Goal: Task Accomplishment & Management: Use online tool/utility

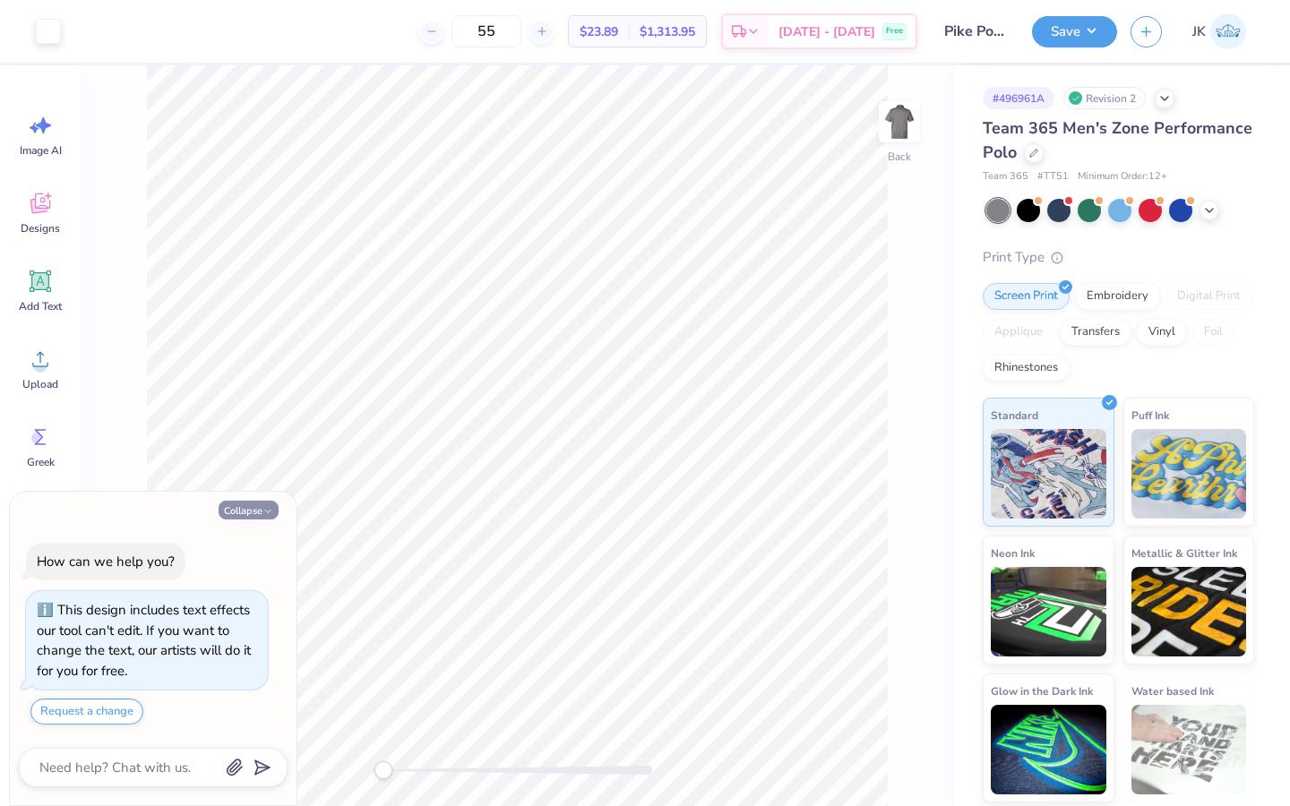
click at [253, 510] on button "Collapse" at bounding box center [249, 510] width 60 height 19
type textarea "x"
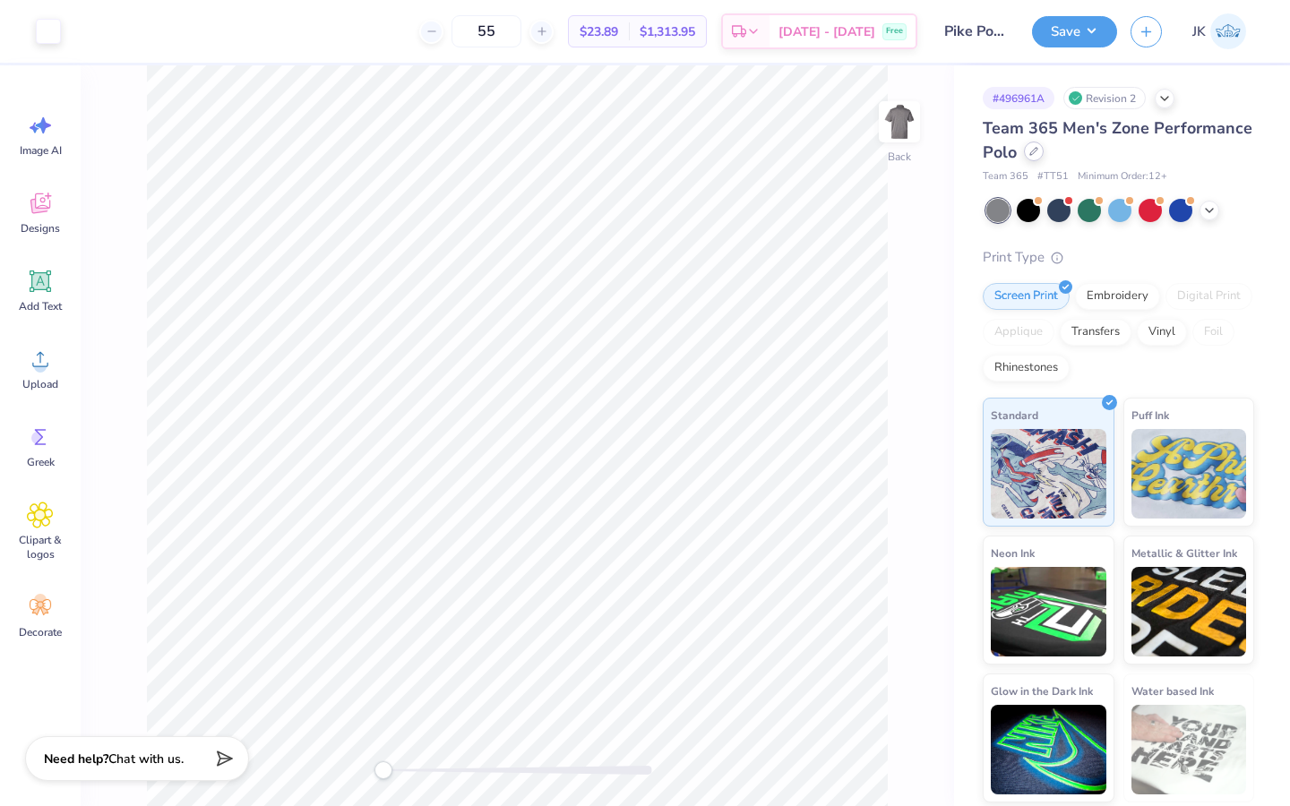
click at [1029, 157] on div at bounding box center [1034, 151] width 20 height 20
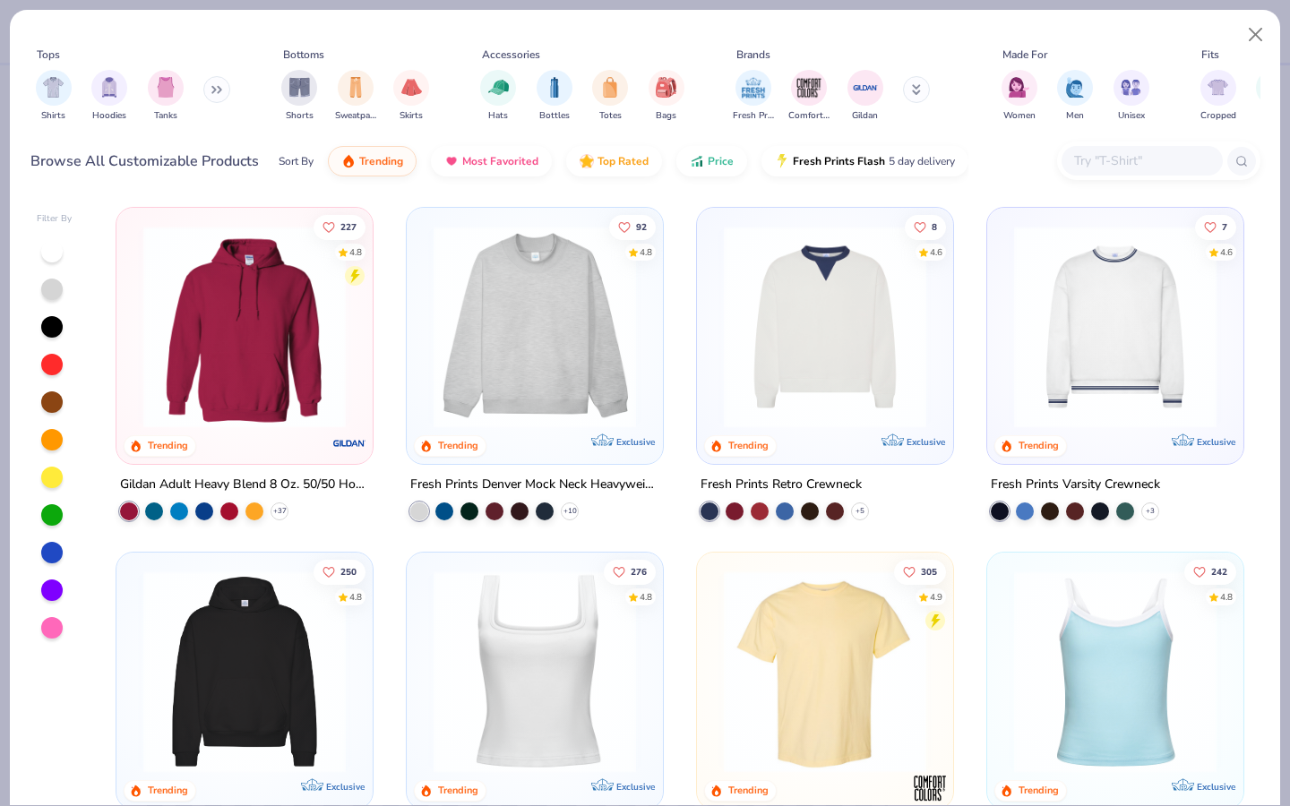
click at [1103, 179] on div at bounding box center [1158, 160] width 203 height 39
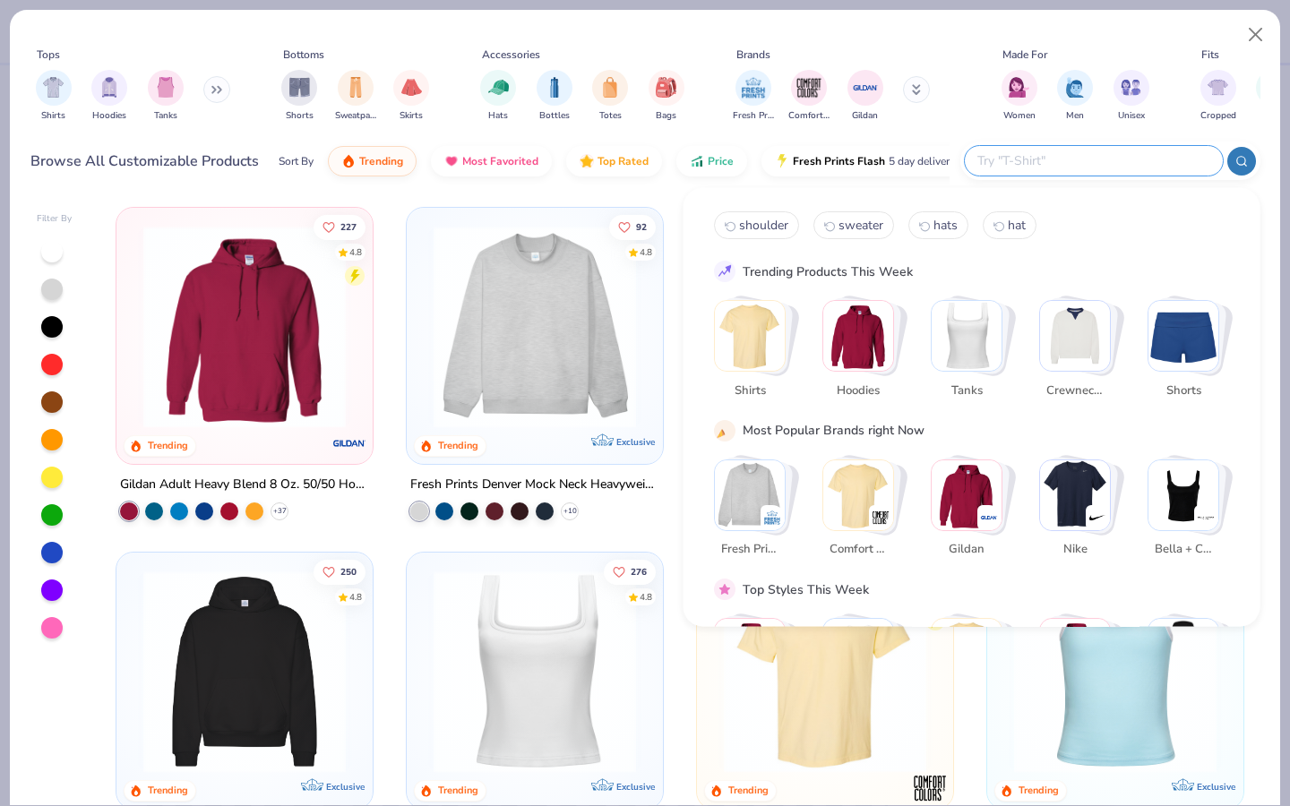
click at [1104, 166] on input "text" at bounding box center [1092, 160] width 235 height 21
type input "polo"
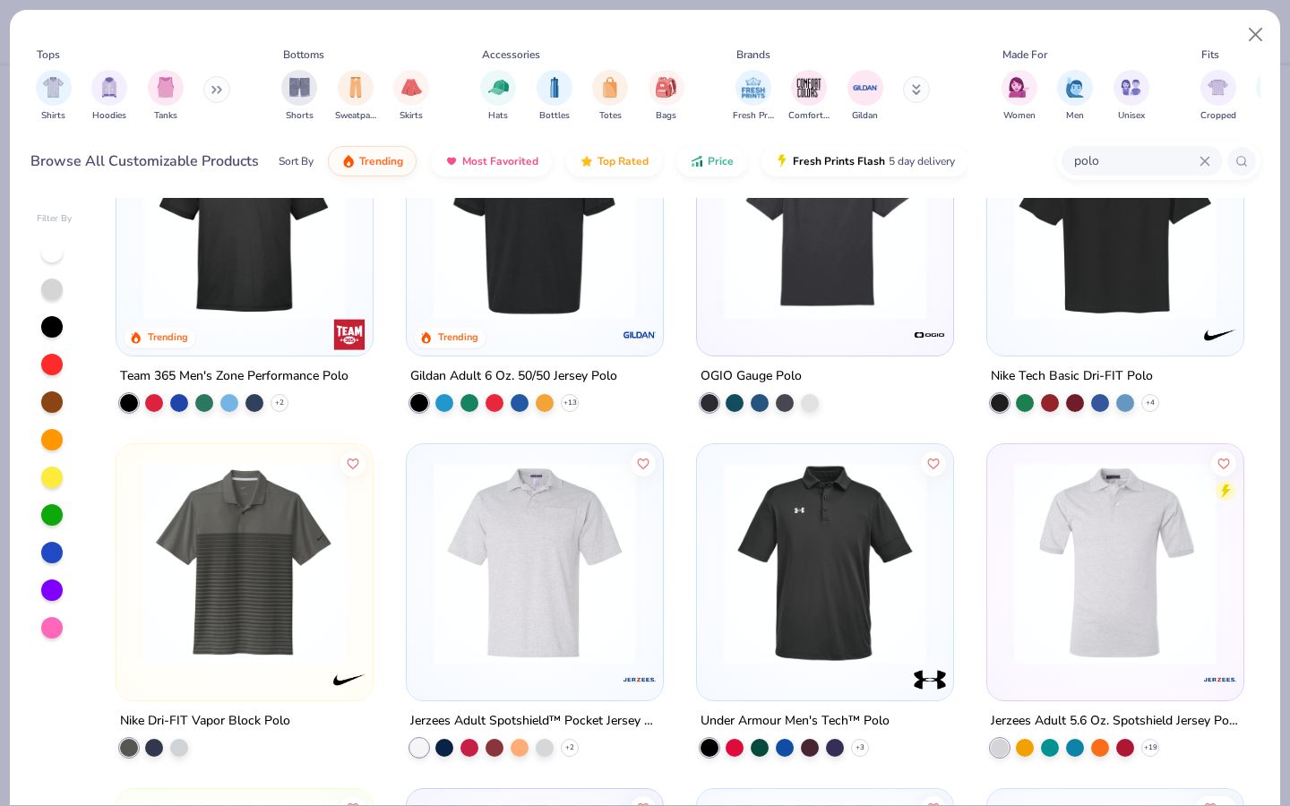
scroll to position [114, 0]
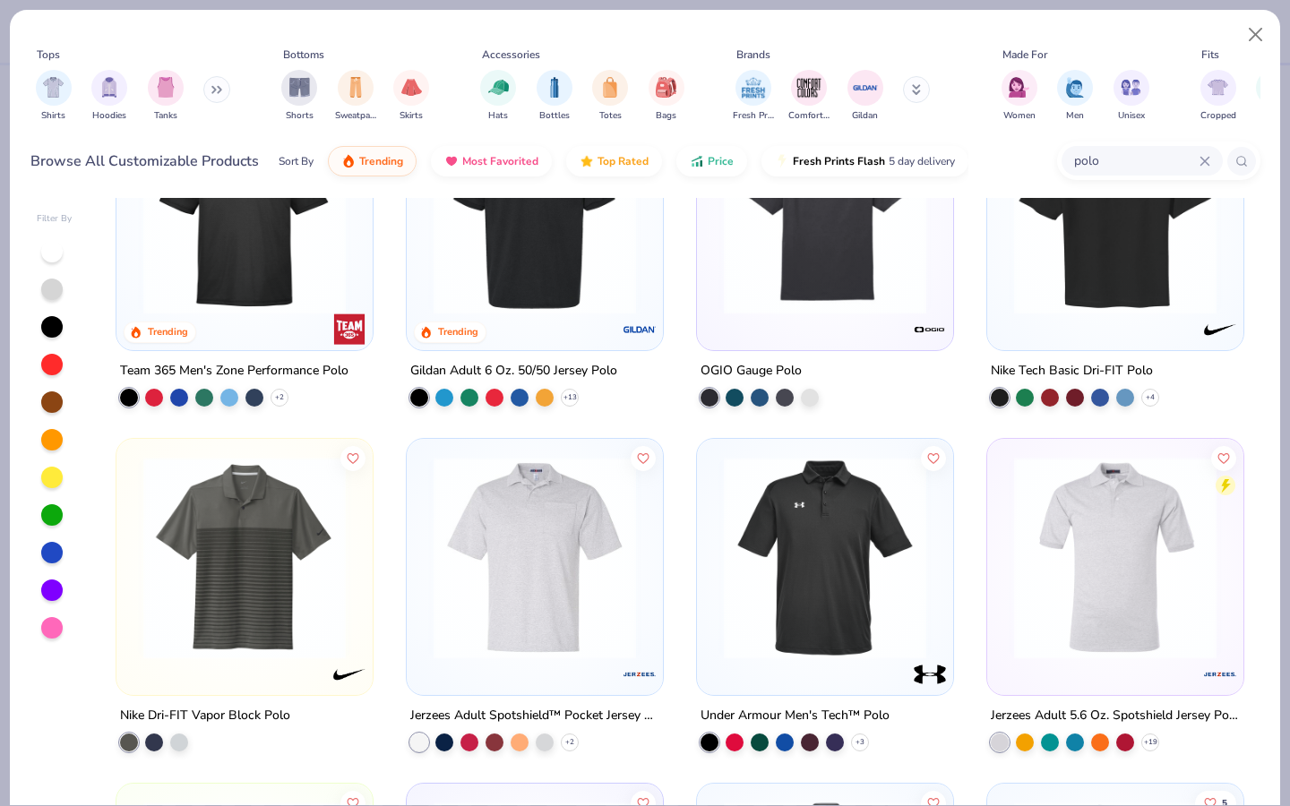
click at [1085, 310] on img at bounding box center [1115, 213] width 220 height 202
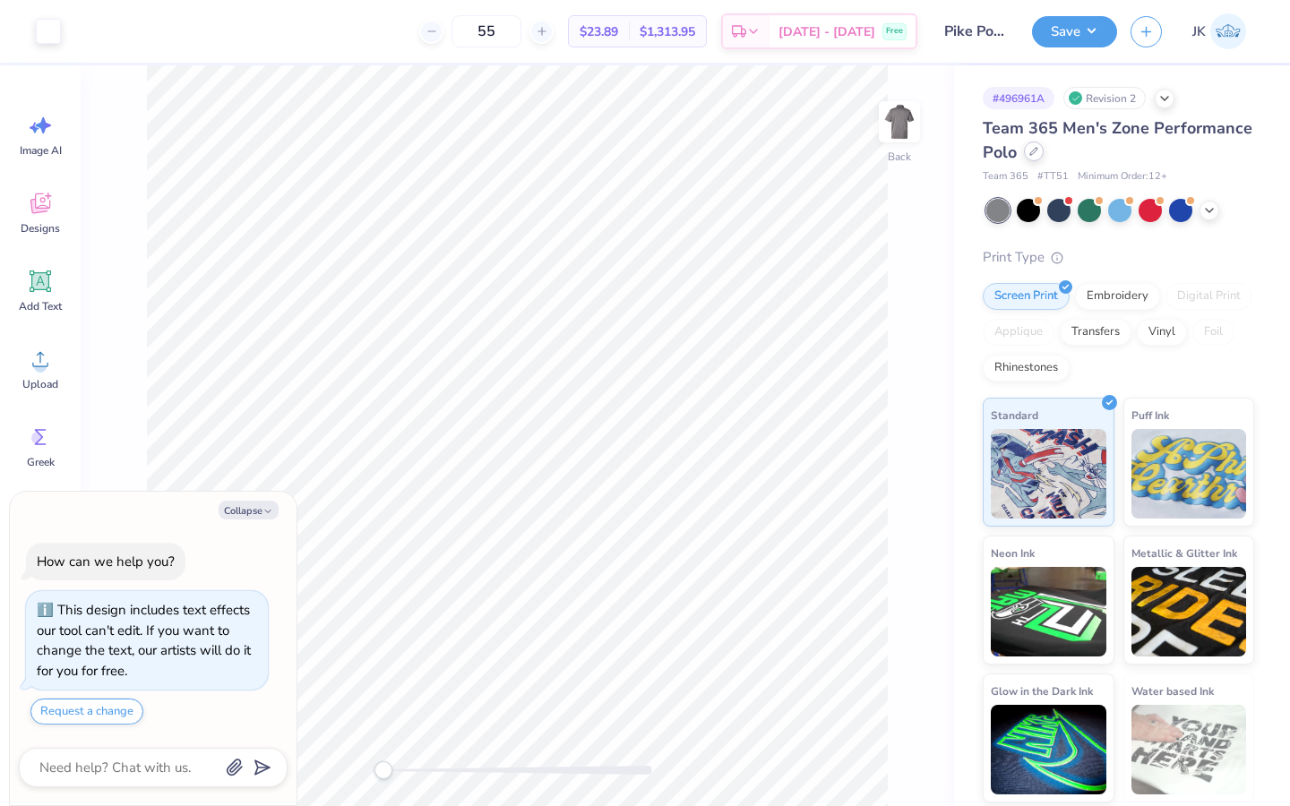
click at [1032, 154] on icon at bounding box center [1033, 151] width 7 height 7
type textarea "x"
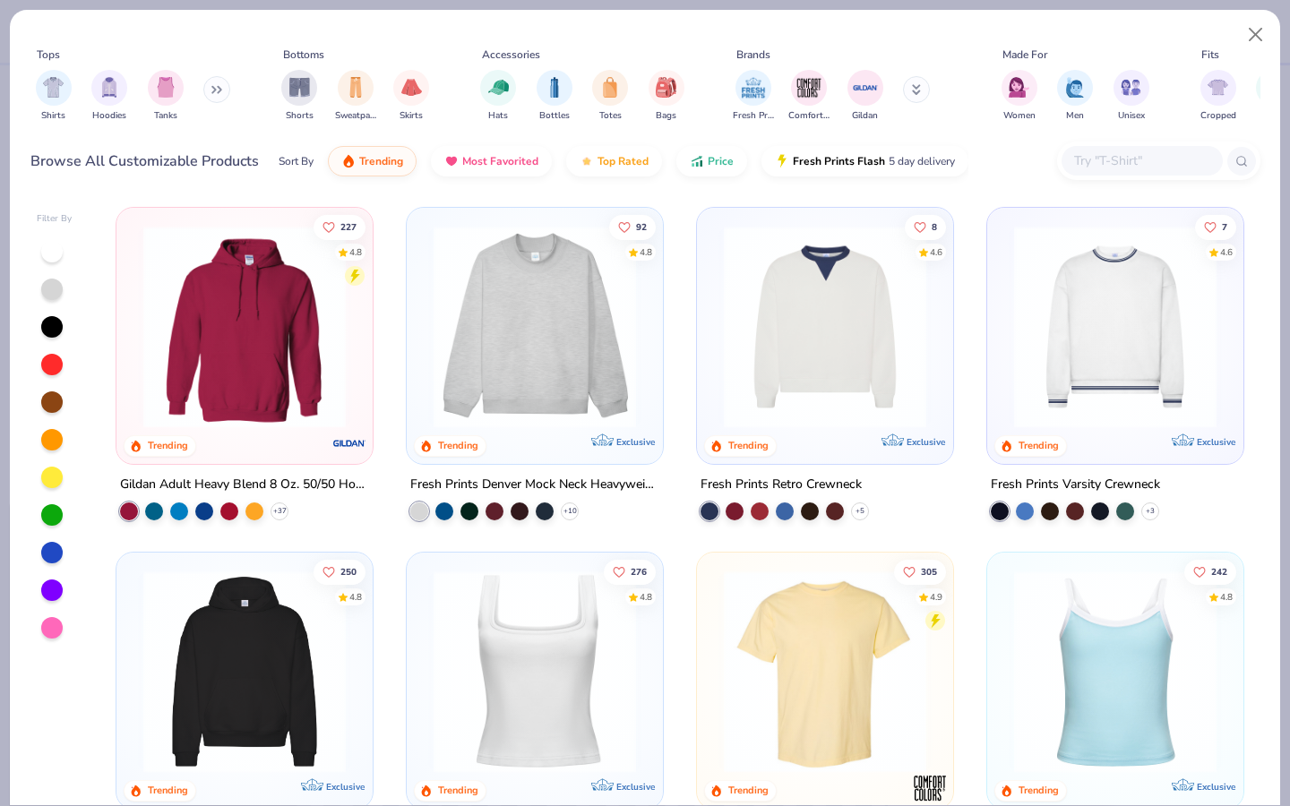
click at [1087, 165] on input "text" at bounding box center [1141, 160] width 138 height 21
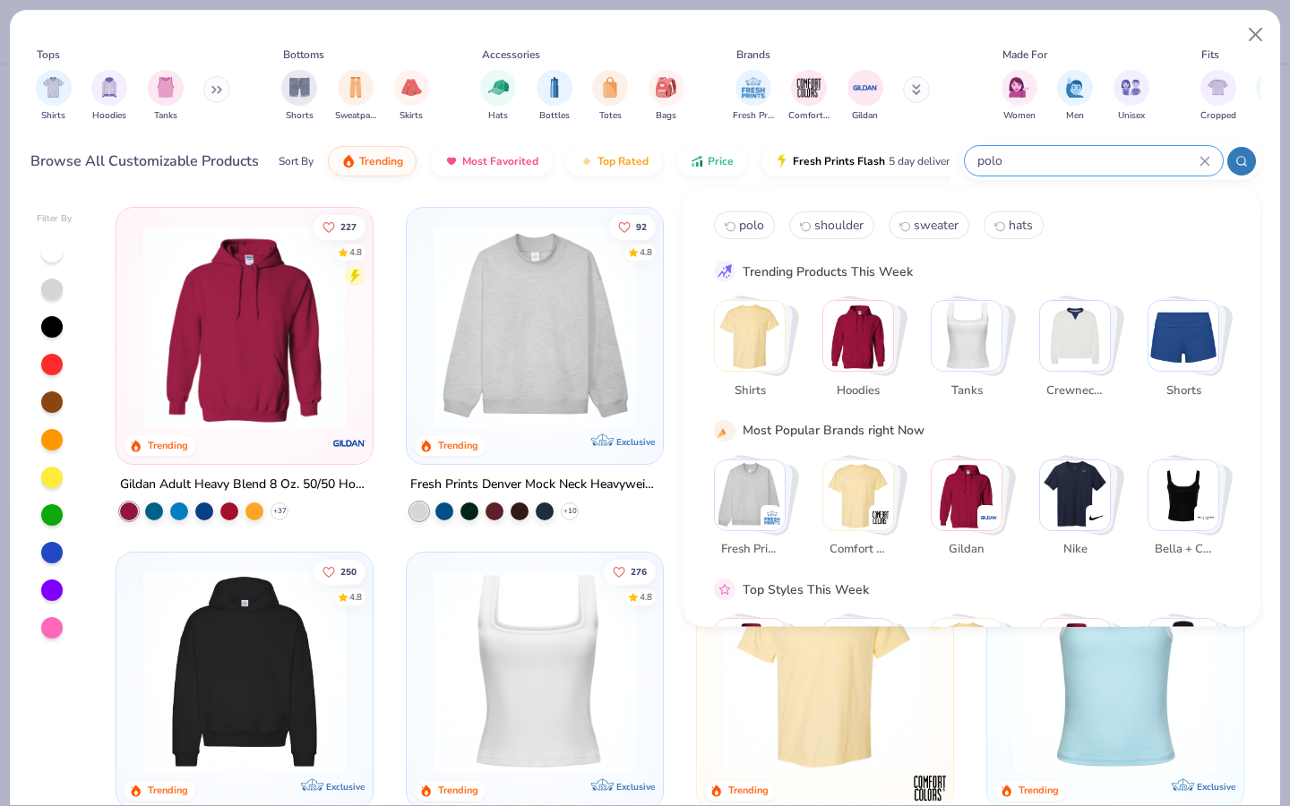
type input "polo"
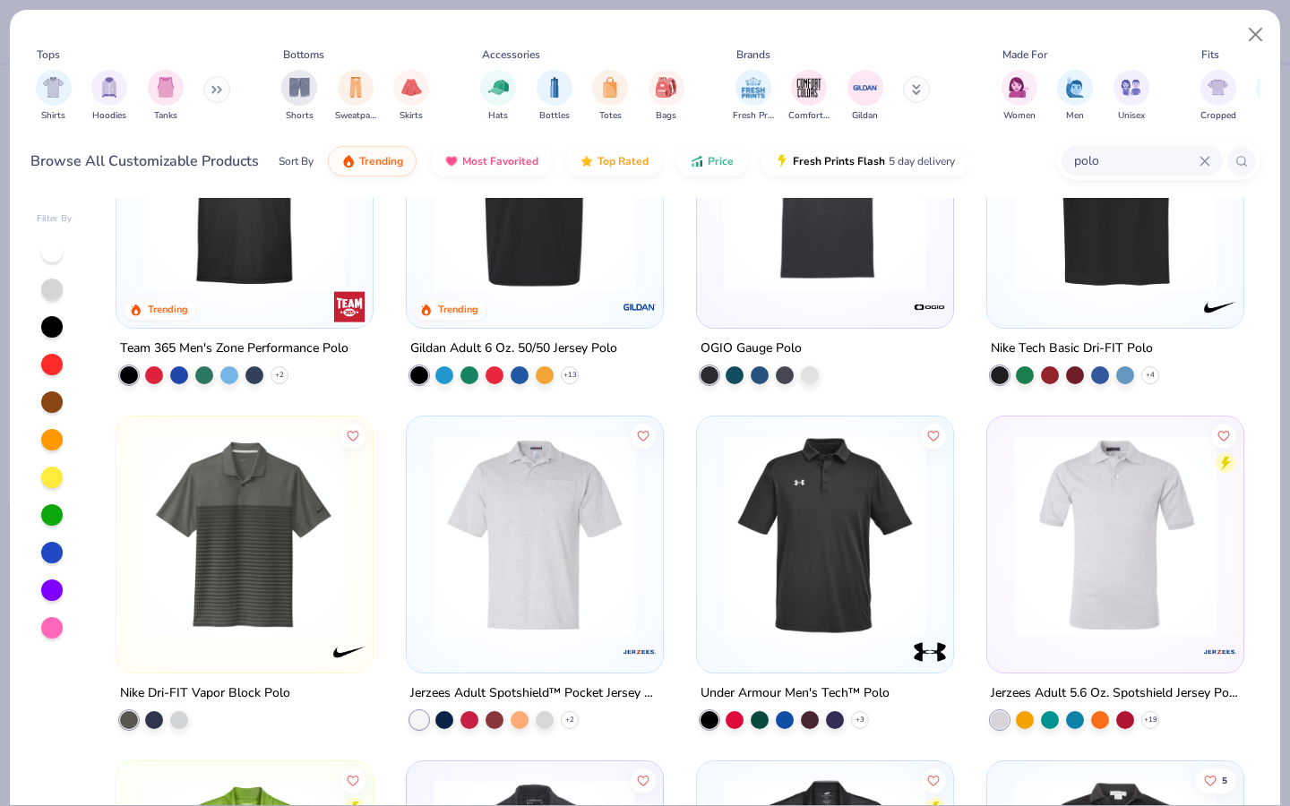
scroll to position [138, 0]
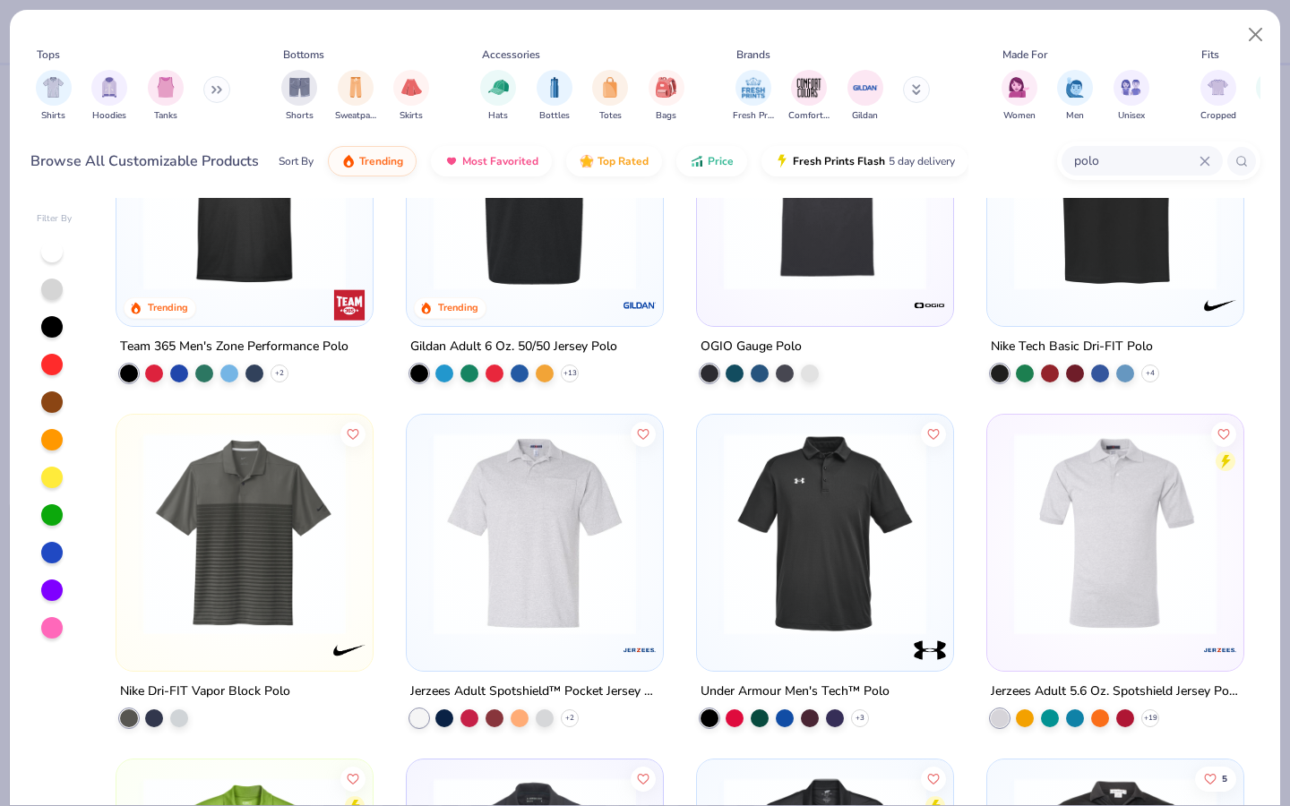
click at [840, 552] on img at bounding box center [825, 534] width 220 height 202
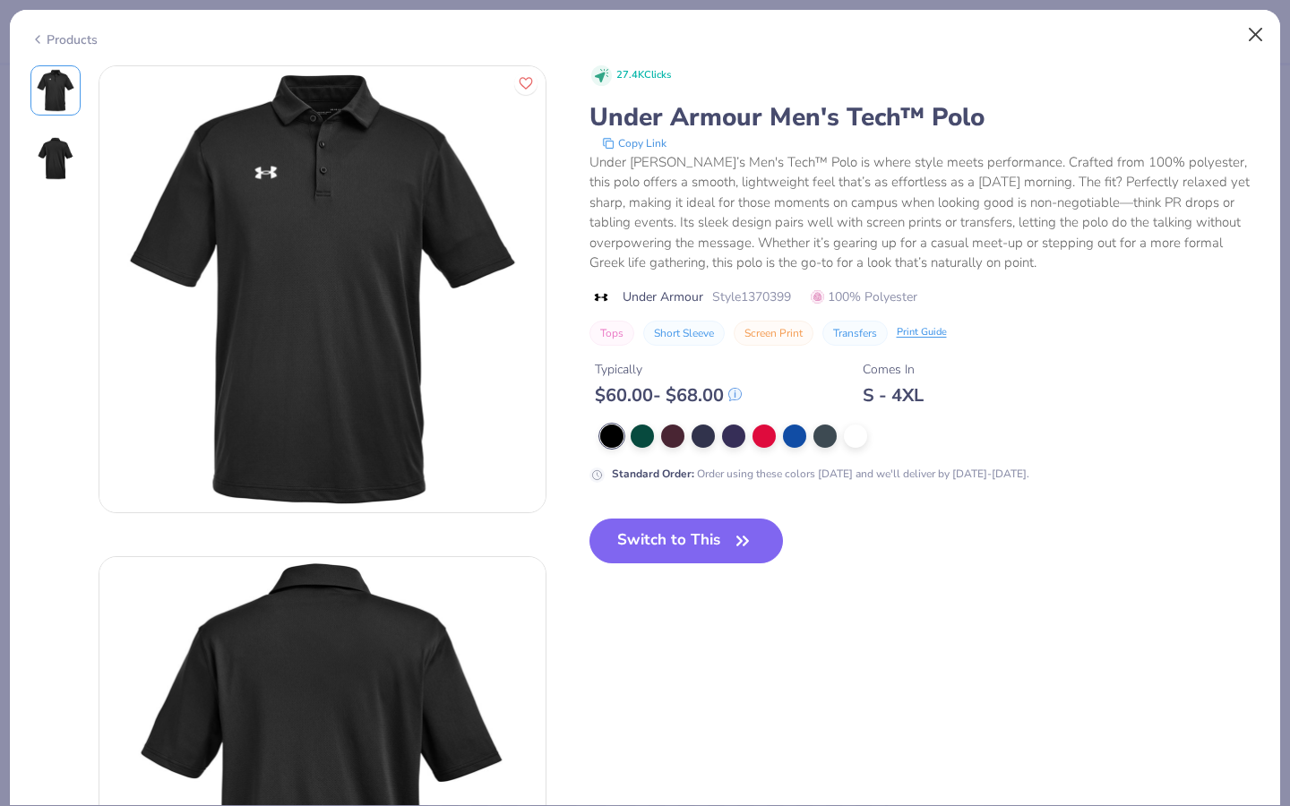
click at [1255, 39] on button "Close" at bounding box center [1256, 35] width 34 height 34
type textarea "x"
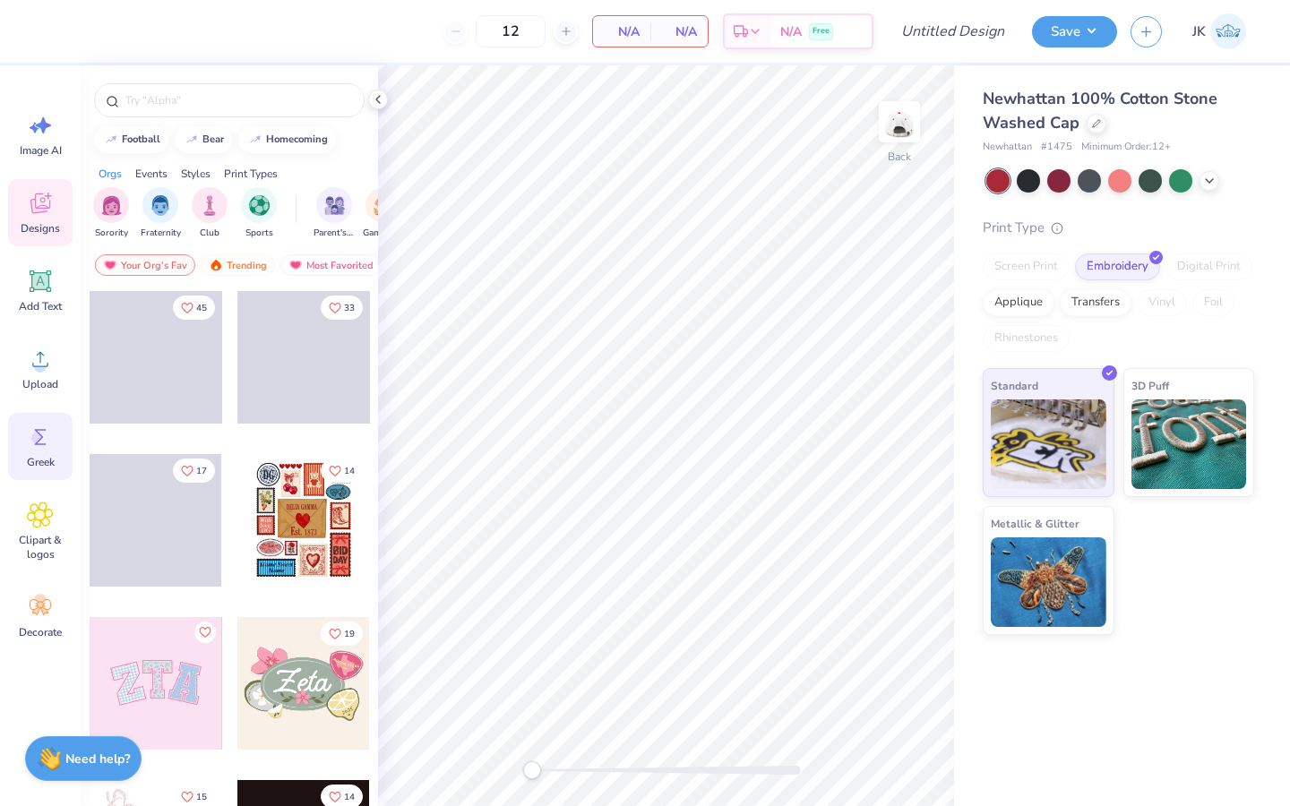
click at [49, 445] on icon at bounding box center [40, 437] width 27 height 27
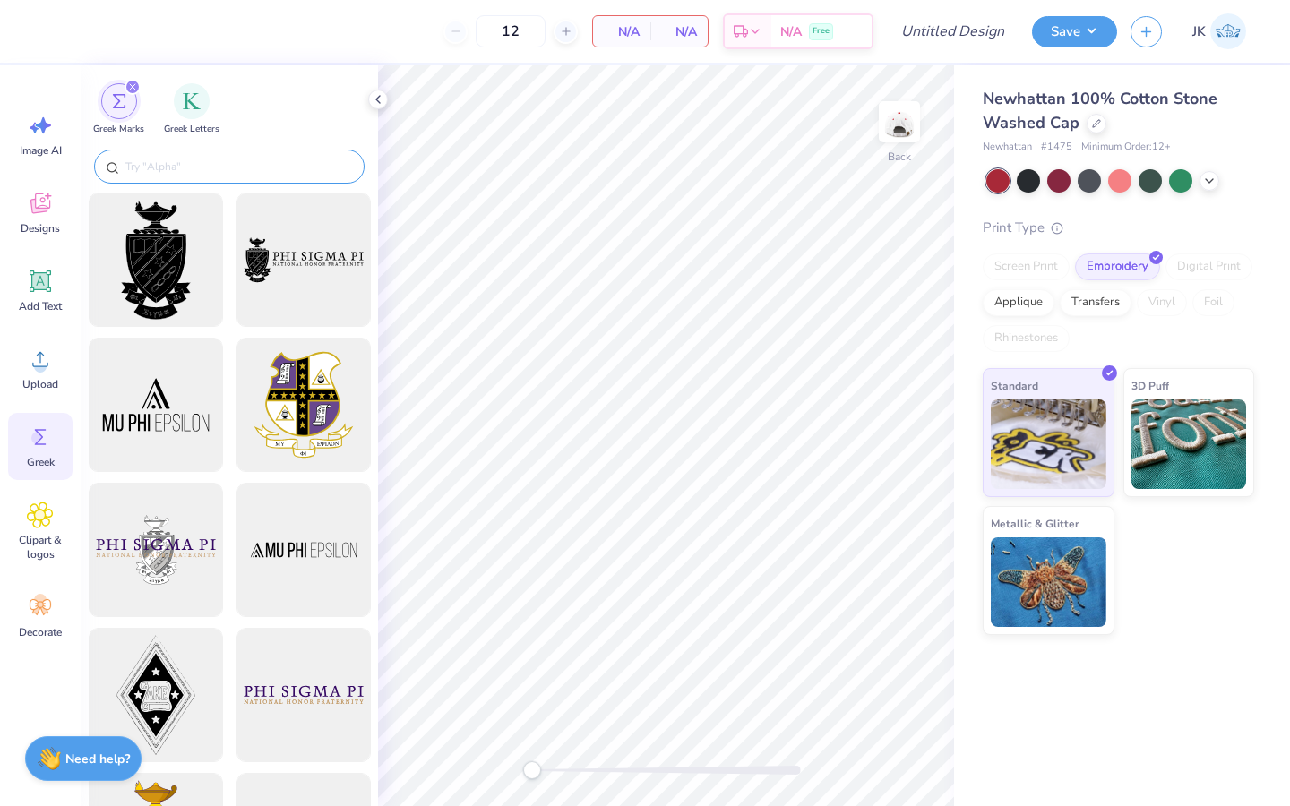
click at [199, 166] on input "text" at bounding box center [238, 167] width 229 height 18
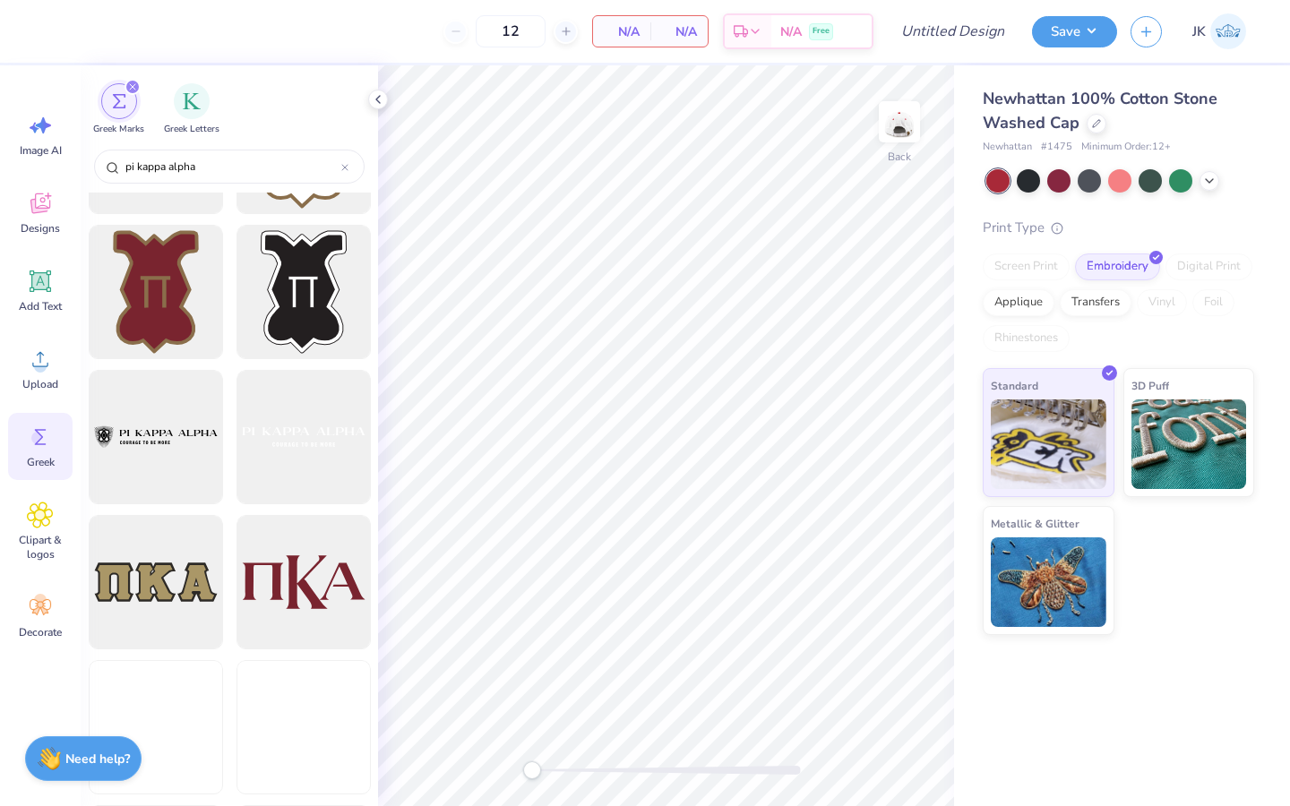
scroll to position [1593, 0]
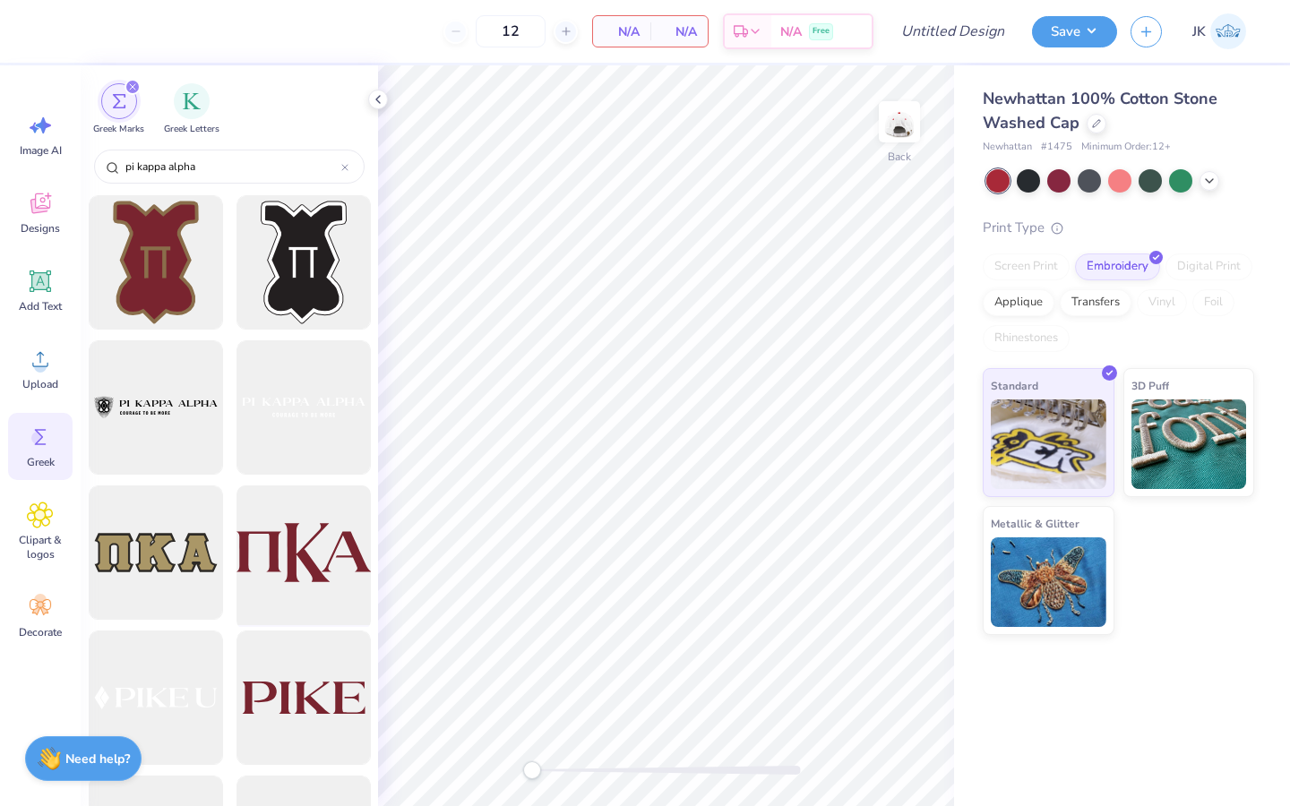
type input "pi kappa alpha"
click at [296, 566] on div at bounding box center [303, 553] width 148 height 148
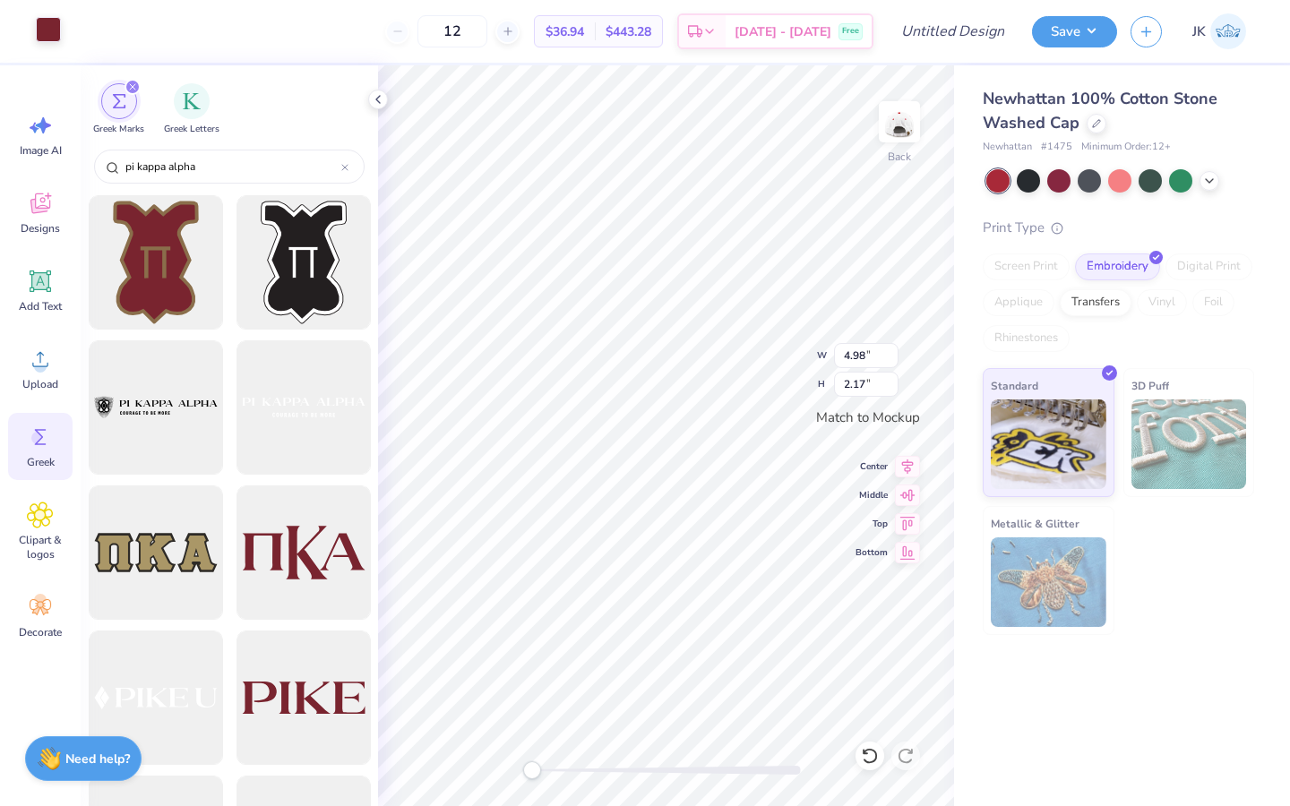
click at [50, 39] on div at bounding box center [48, 29] width 25 height 25
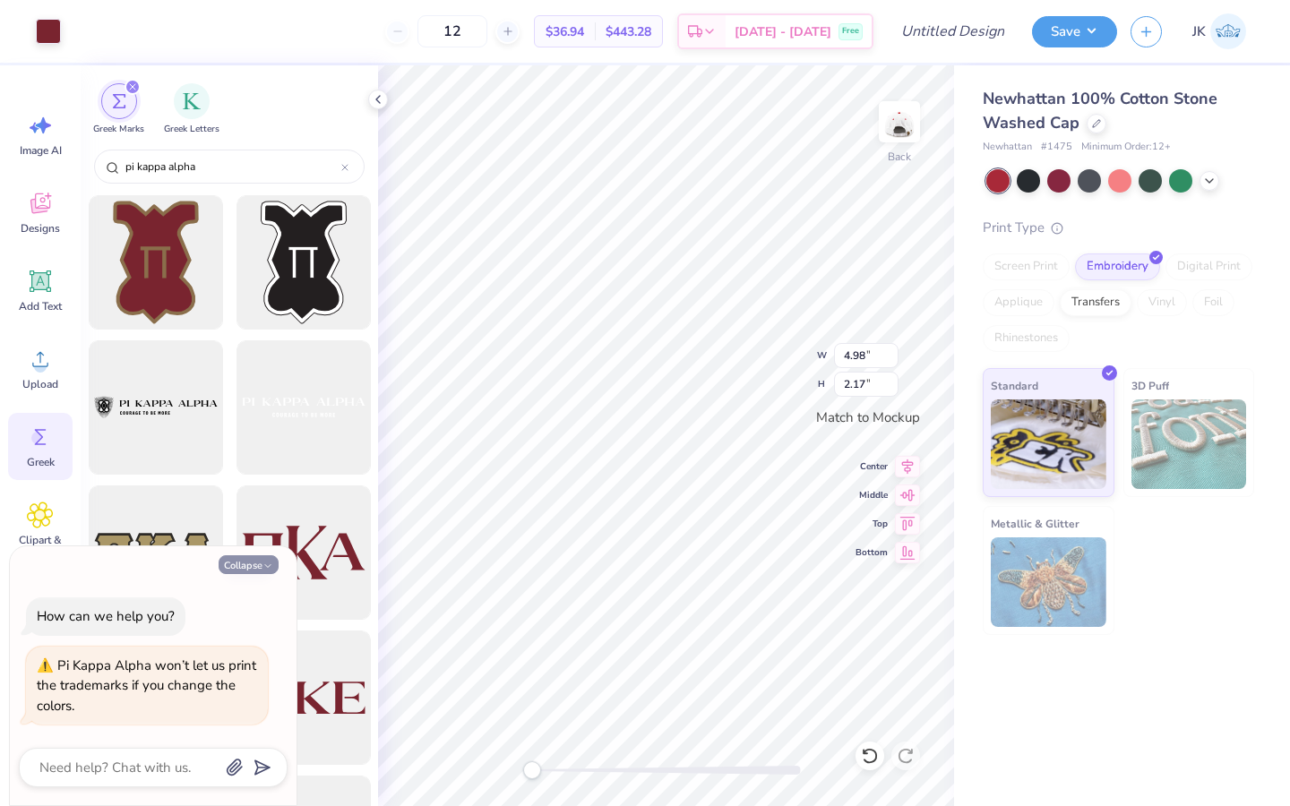
click at [274, 566] on button "Collapse" at bounding box center [249, 564] width 60 height 19
type textarea "x"
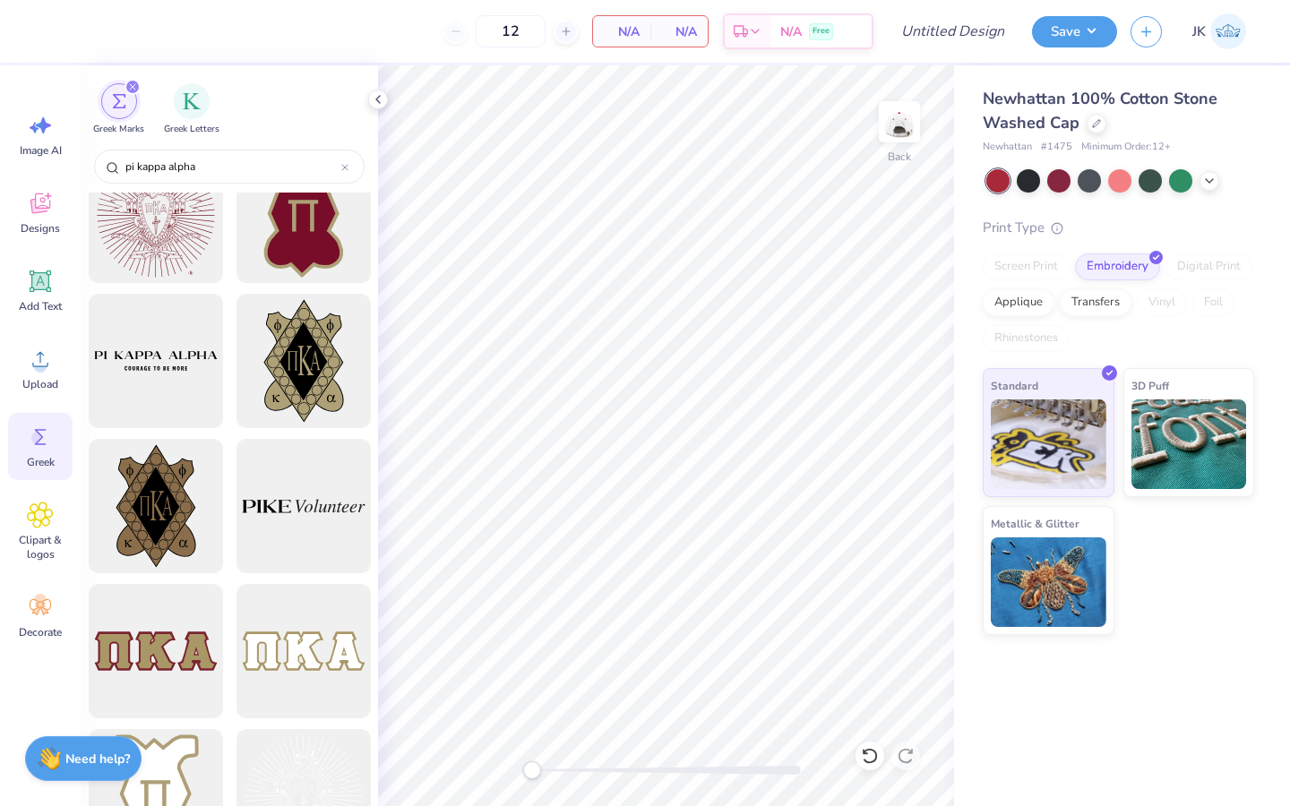
scroll to position [476, 0]
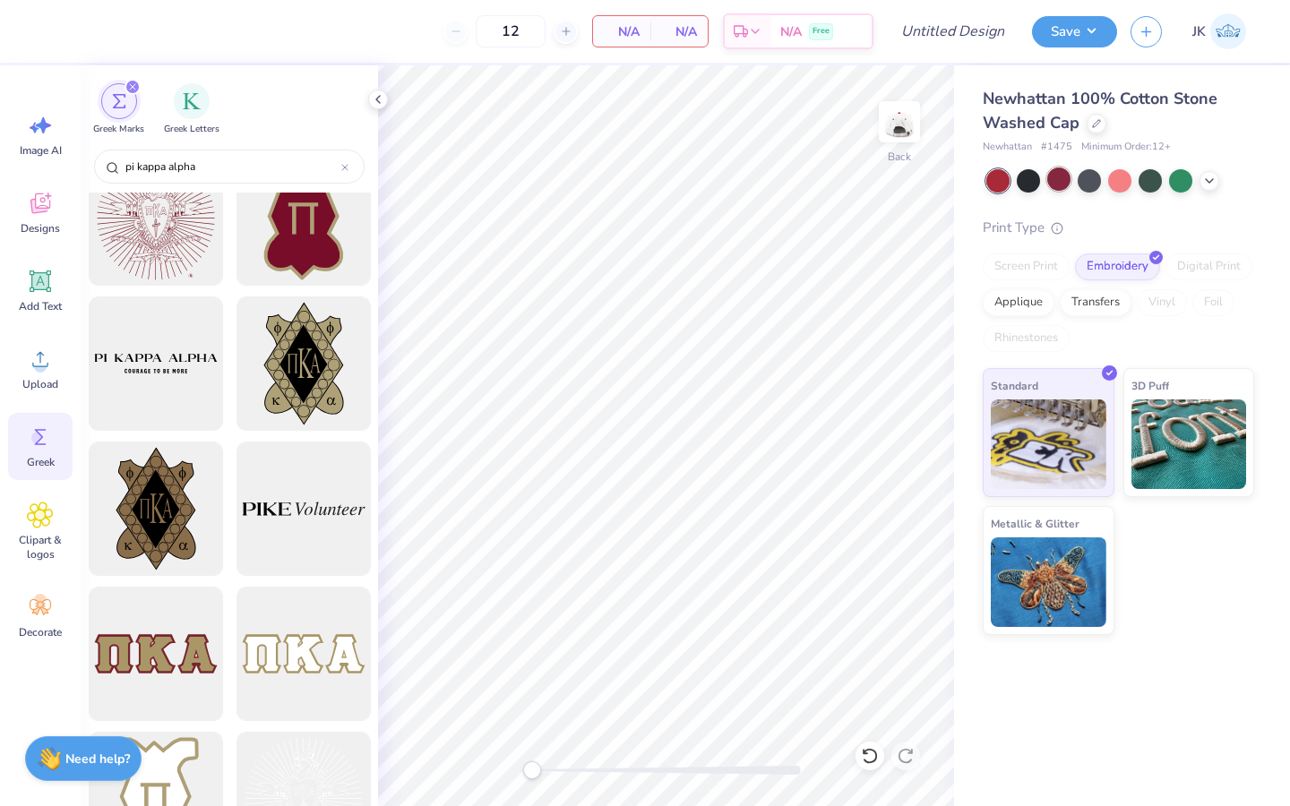
click at [1068, 177] on div at bounding box center [1058, 178] width 23 height 23
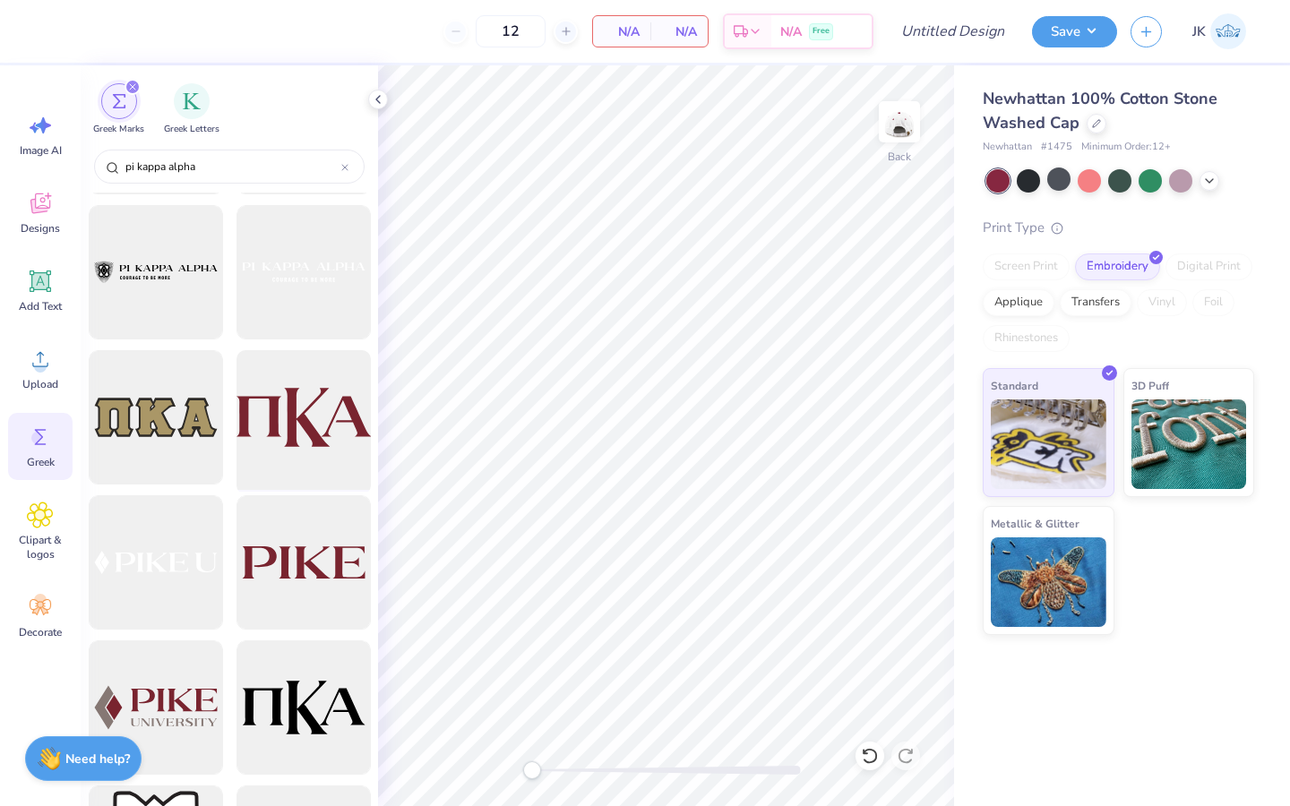
scroll to position [1733, 0]
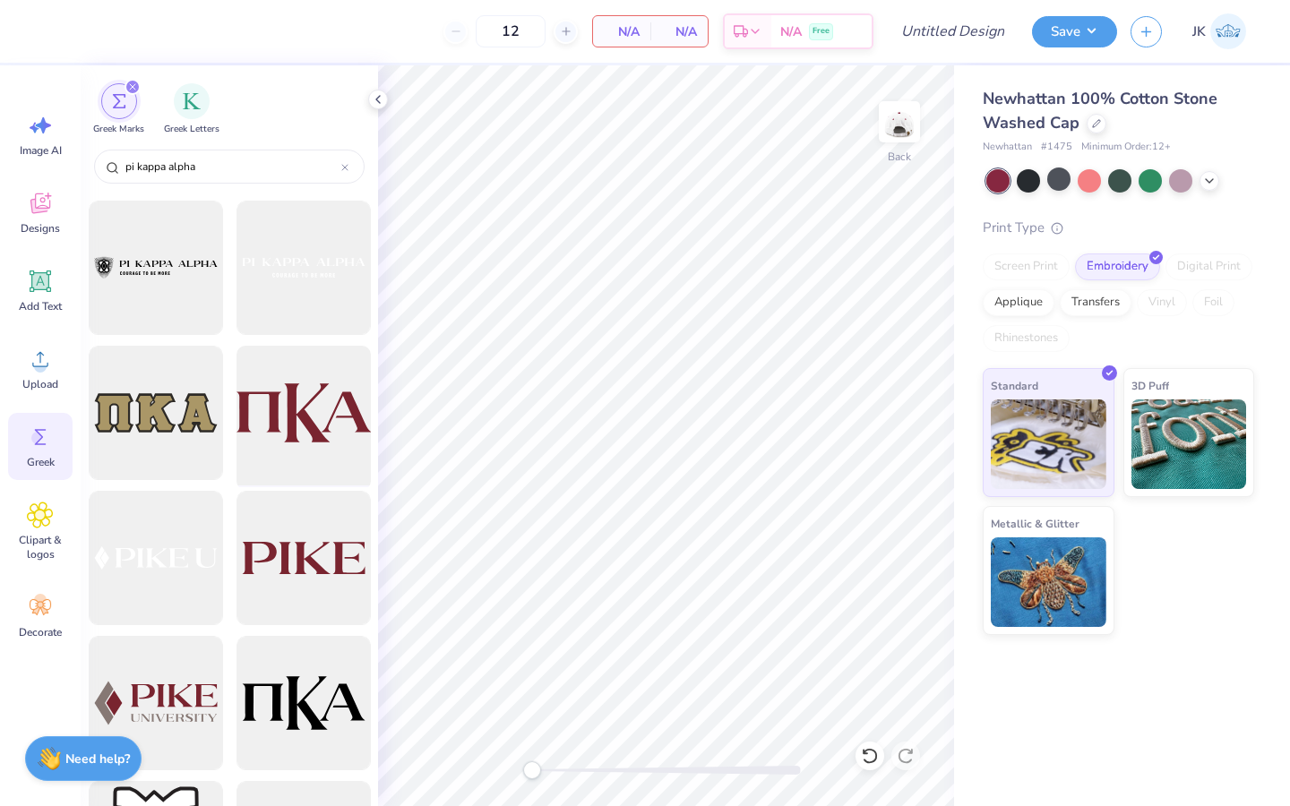
click at [306, 403] on div at bounding box center [303, 413] width 148 height 148
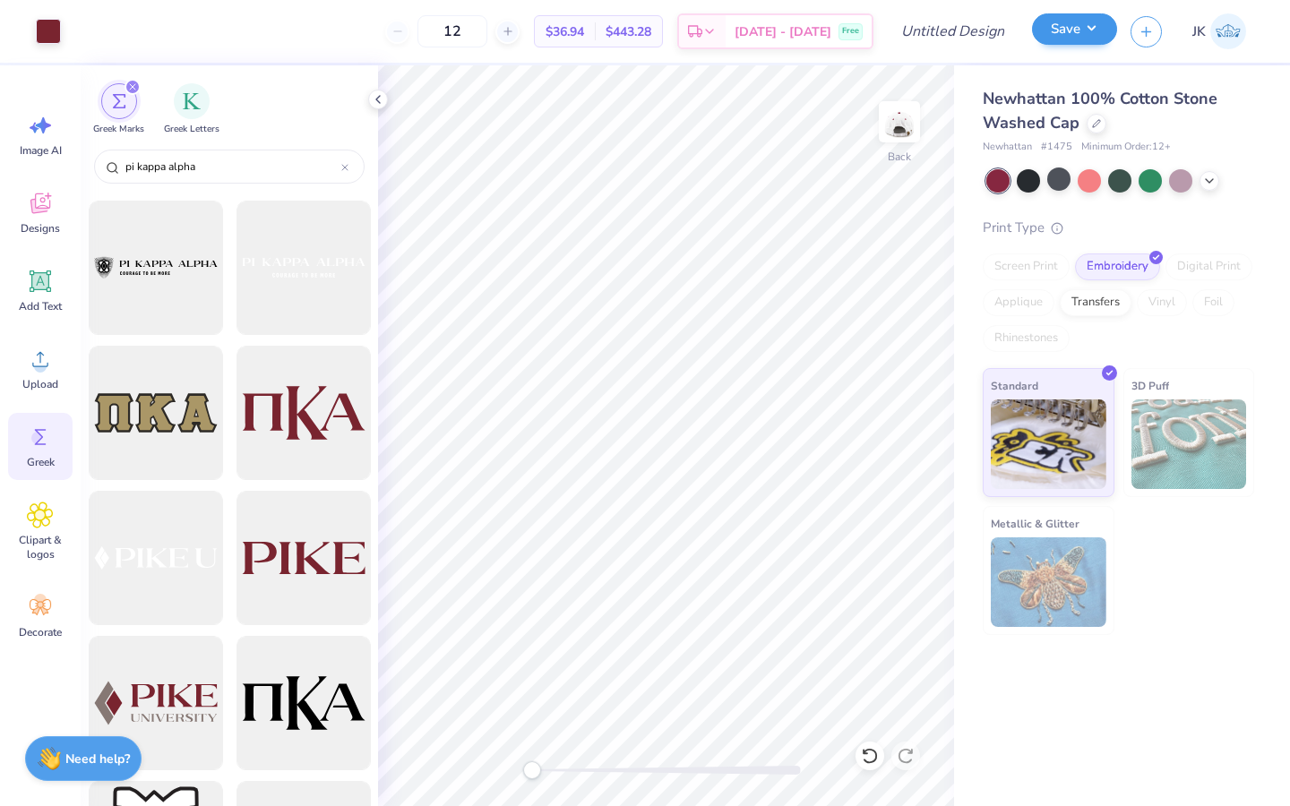
click at [1073, 30] on button "Save" at bounding box center [1074, 28] width 85 height 31
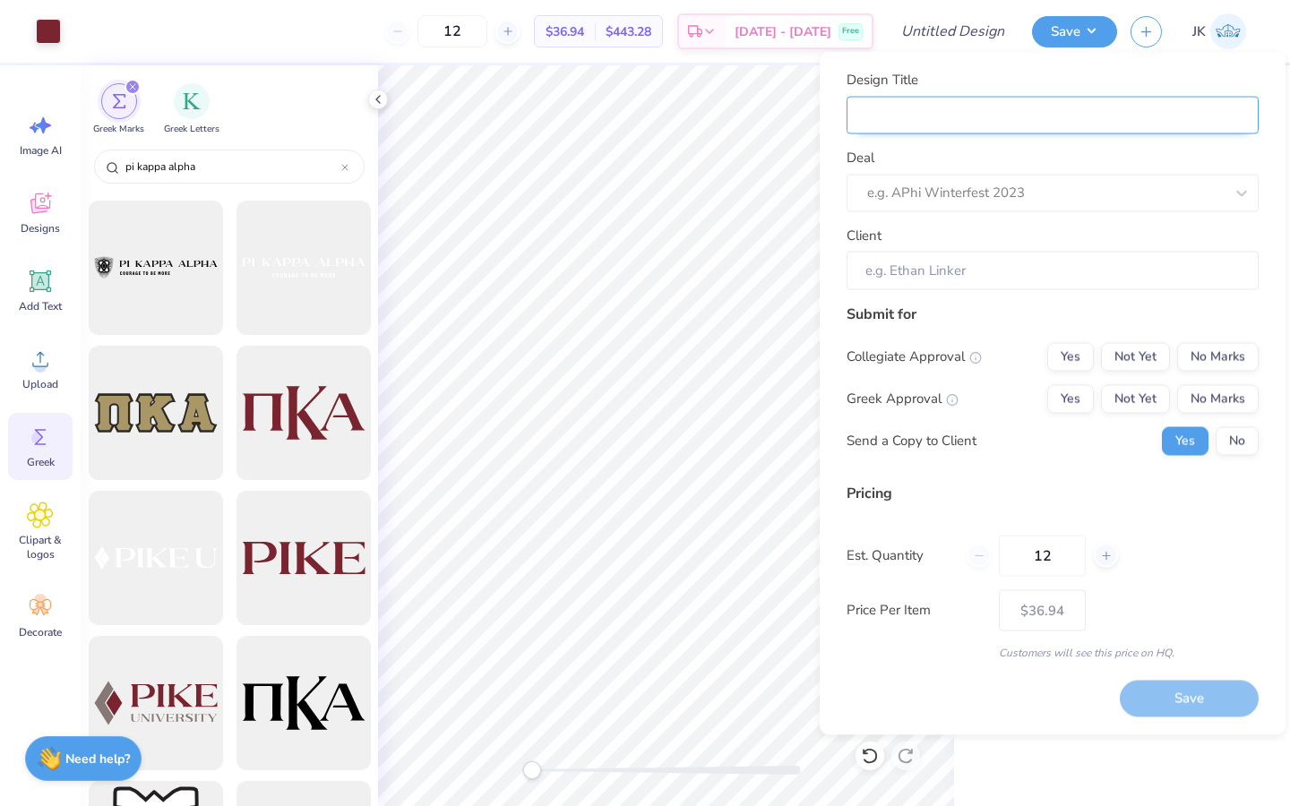
click at [1161, 115] on input "Design Title" at bounding box center [1052, 115] width 412 height 39
type input "P"
type input "PI"
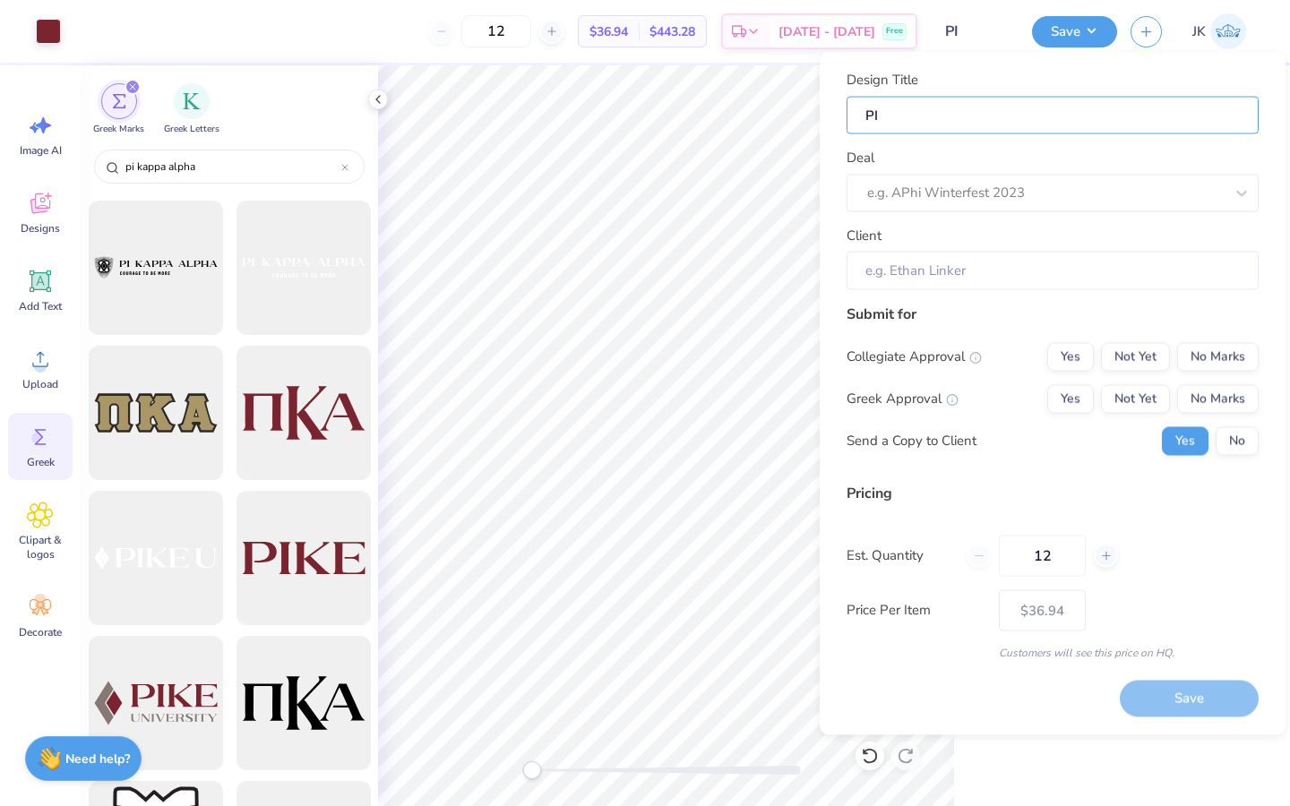
type input "PIk"
type input "PIke"
type input "Pike"
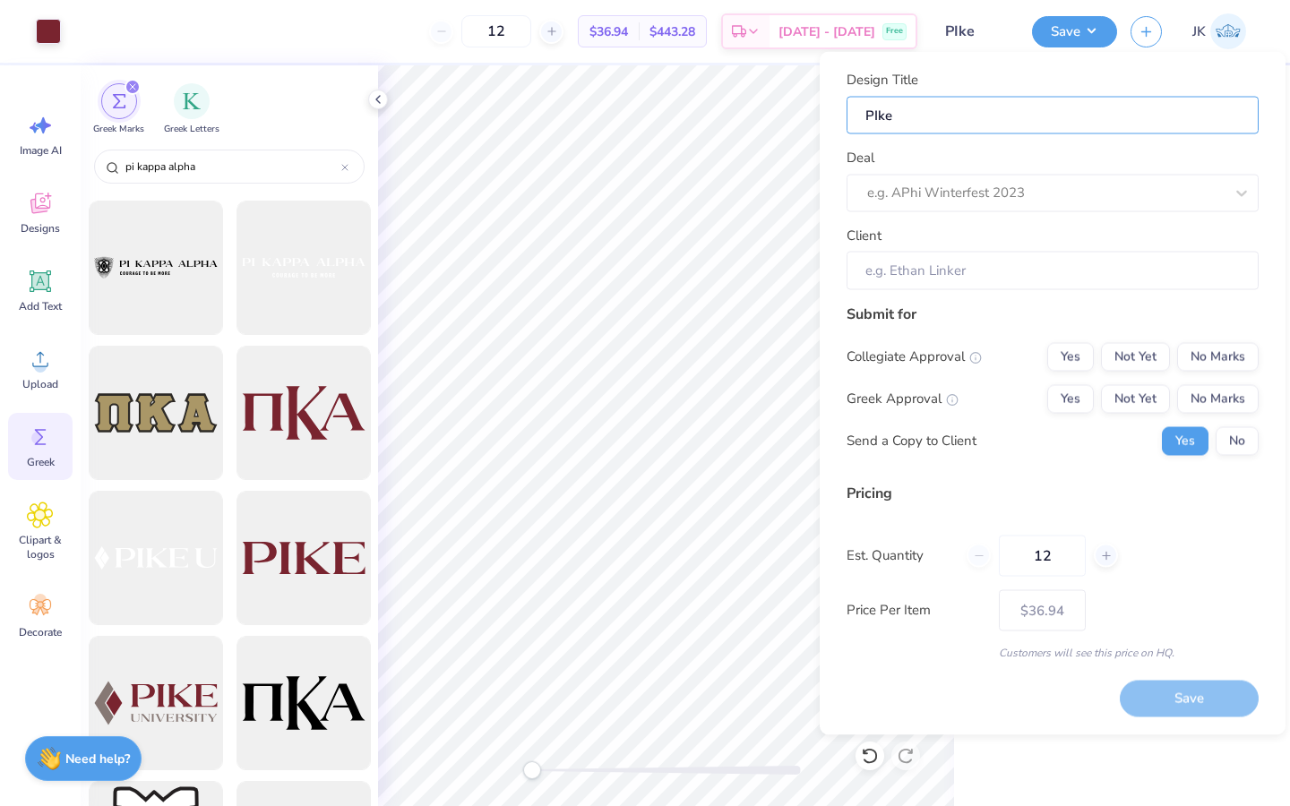
type input "Pike"
type input "Pike h"
type input "Pike ha"
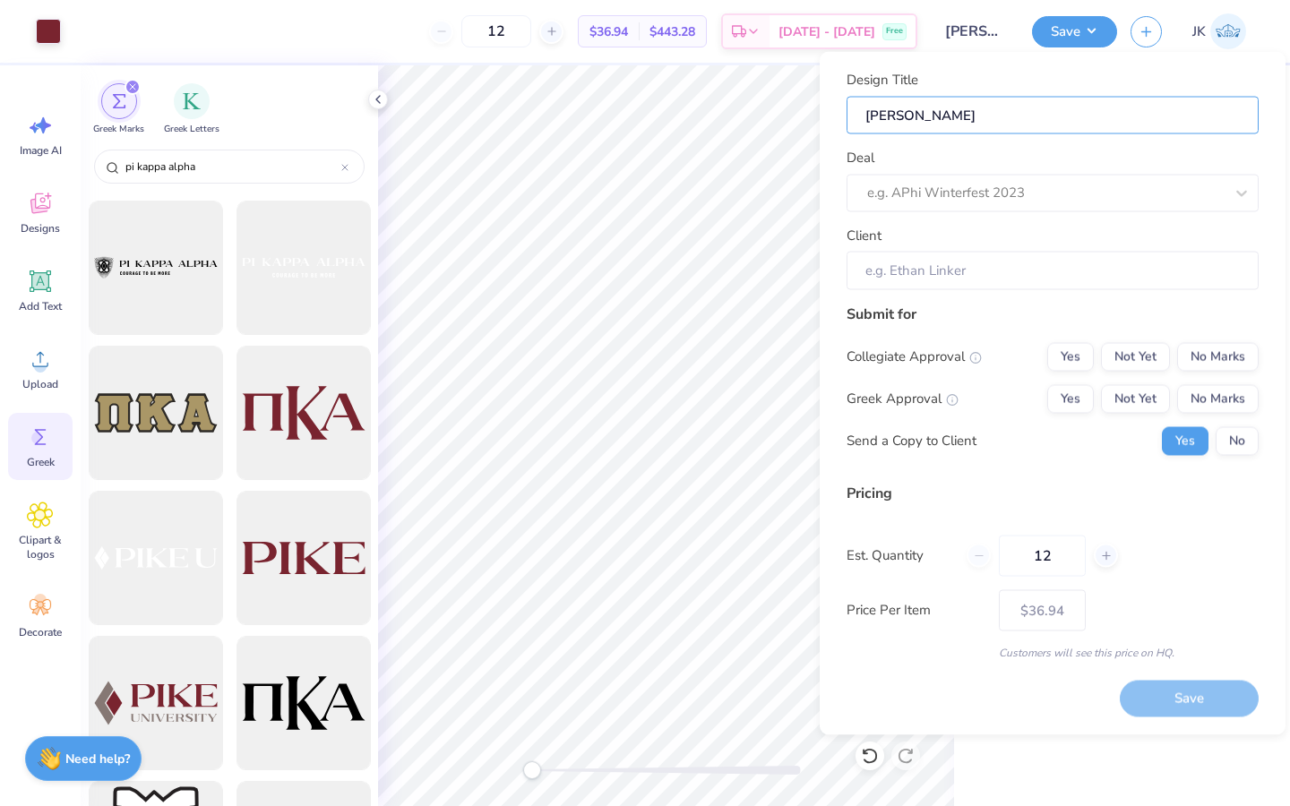
type input "Pike hat"
click at [1064, 201] on div at bounding box center [1045, 193] width 356 height 24
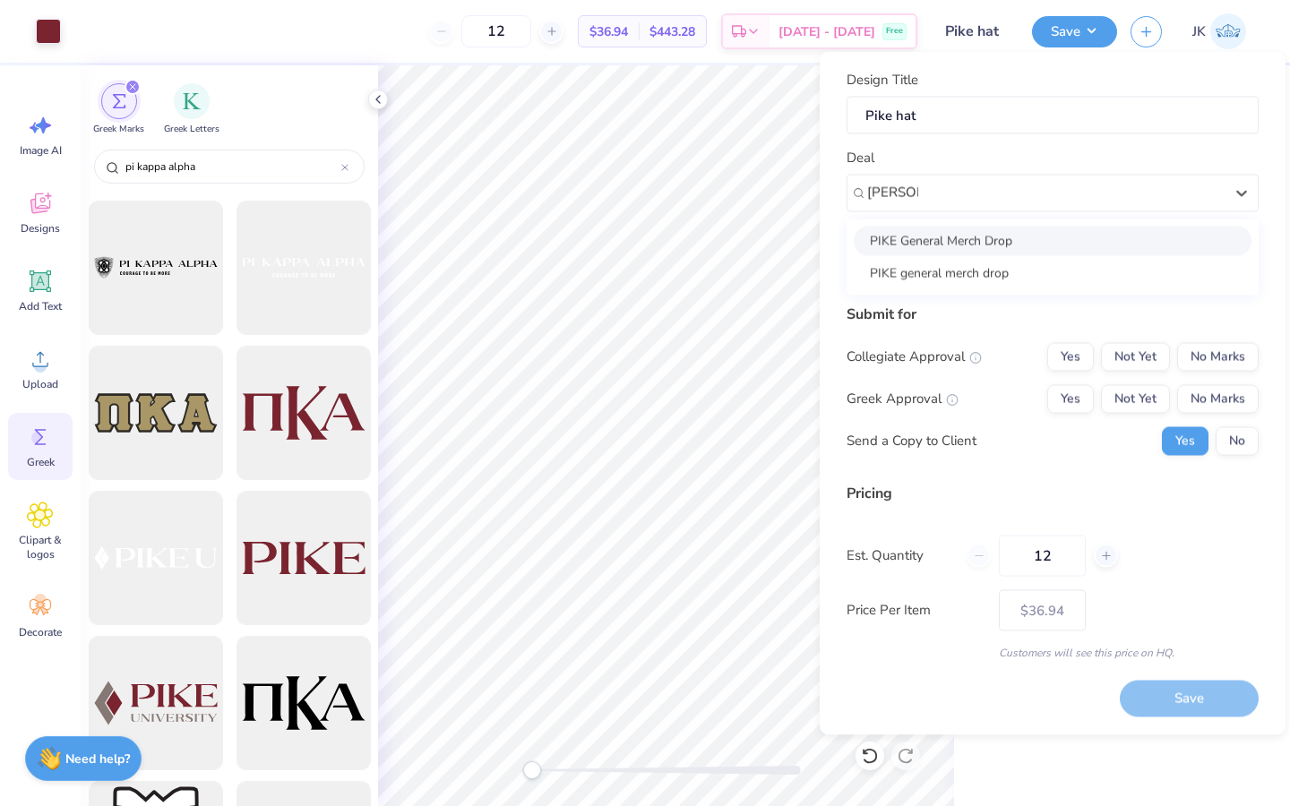
click at [967, 244] on div "PIKE General Merch Drop" at bounding box center [1052, 241] width 398 height 30
type input "PIKE ge"
type input "Fred Pierce"
type input "$43.81"
click at [527, 25] on input "12" at bounding box center [496, 31] width 70 height 32
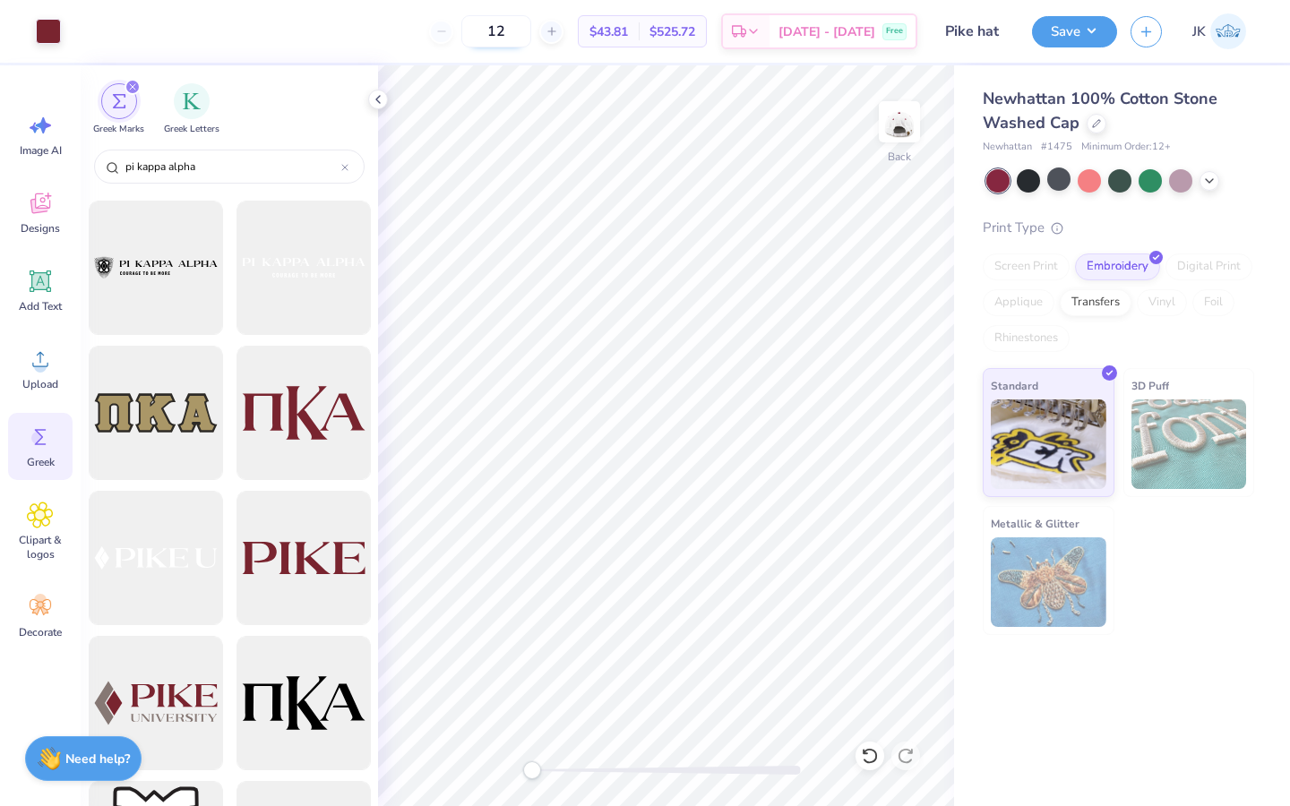
type input "1"
type input "36"
click at [1043, 19] on button "Save" at bounding box center [1074, 28] width 85 height 31
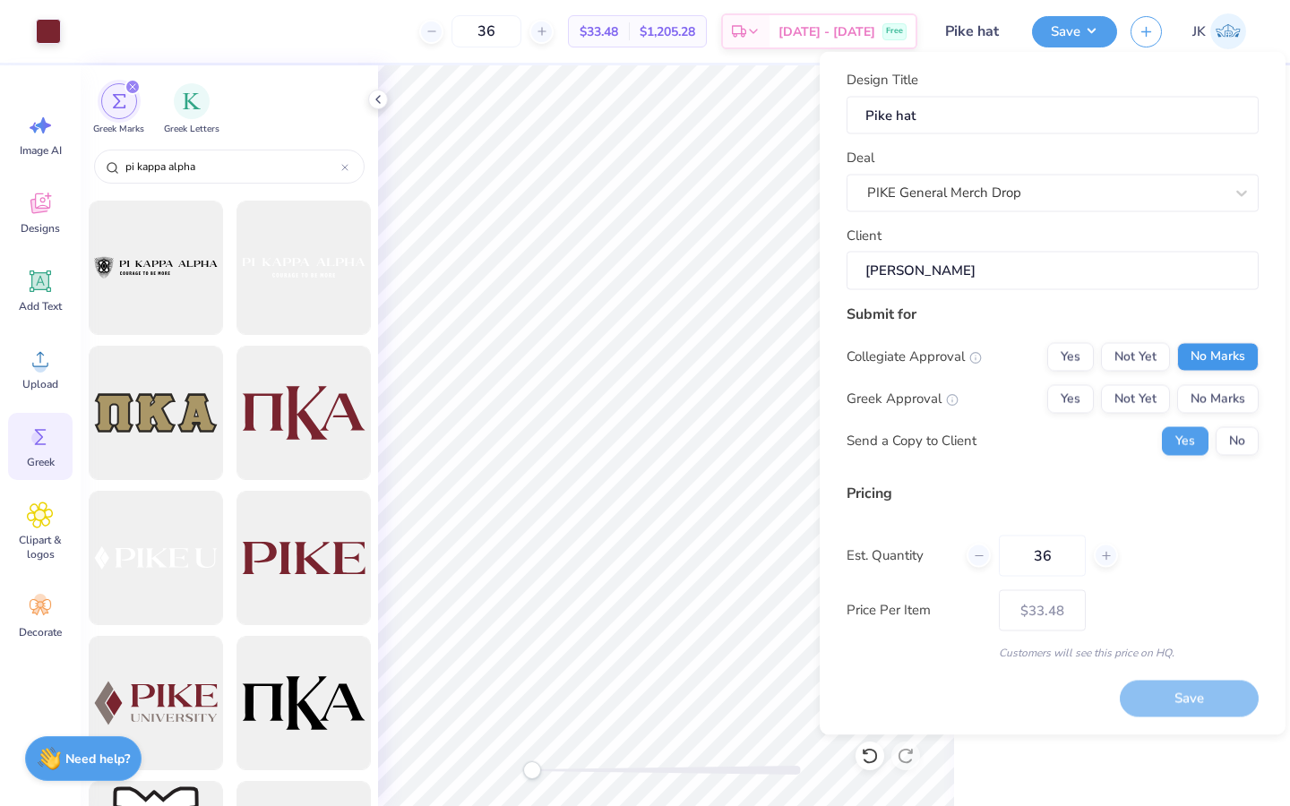
click at [1200, 343] on button "No Marks" at bounding box center [1217, 356] width 81 height 29
click at [1061, 389] on button "Yes" at bounding box center [1070, 398] width 47 height 29
click at [1227, 429] on button "No" at bounding box center [1236, 440] width 43 height 29
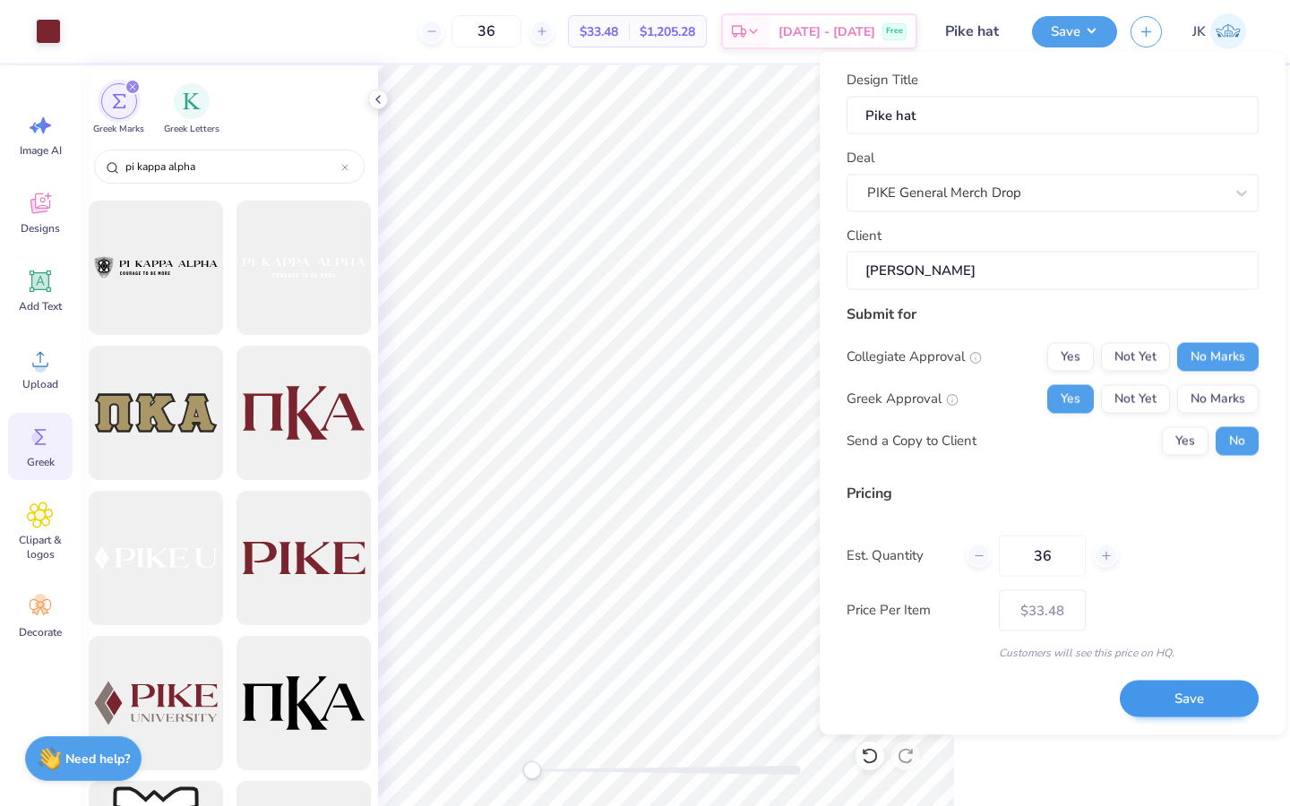
click at [1207, 702] on button "Save" at bounding box center [1188, 699] width 139 height 37
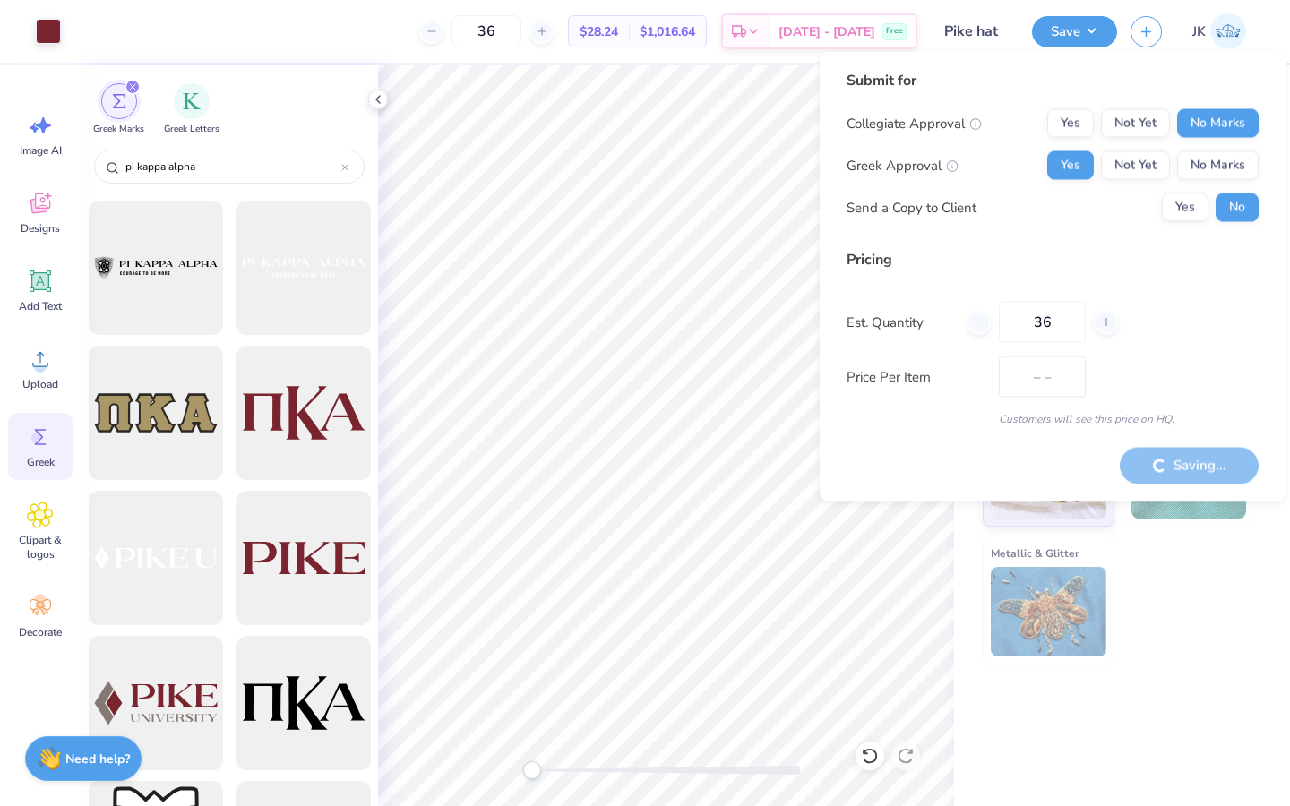
type input "$33.48"
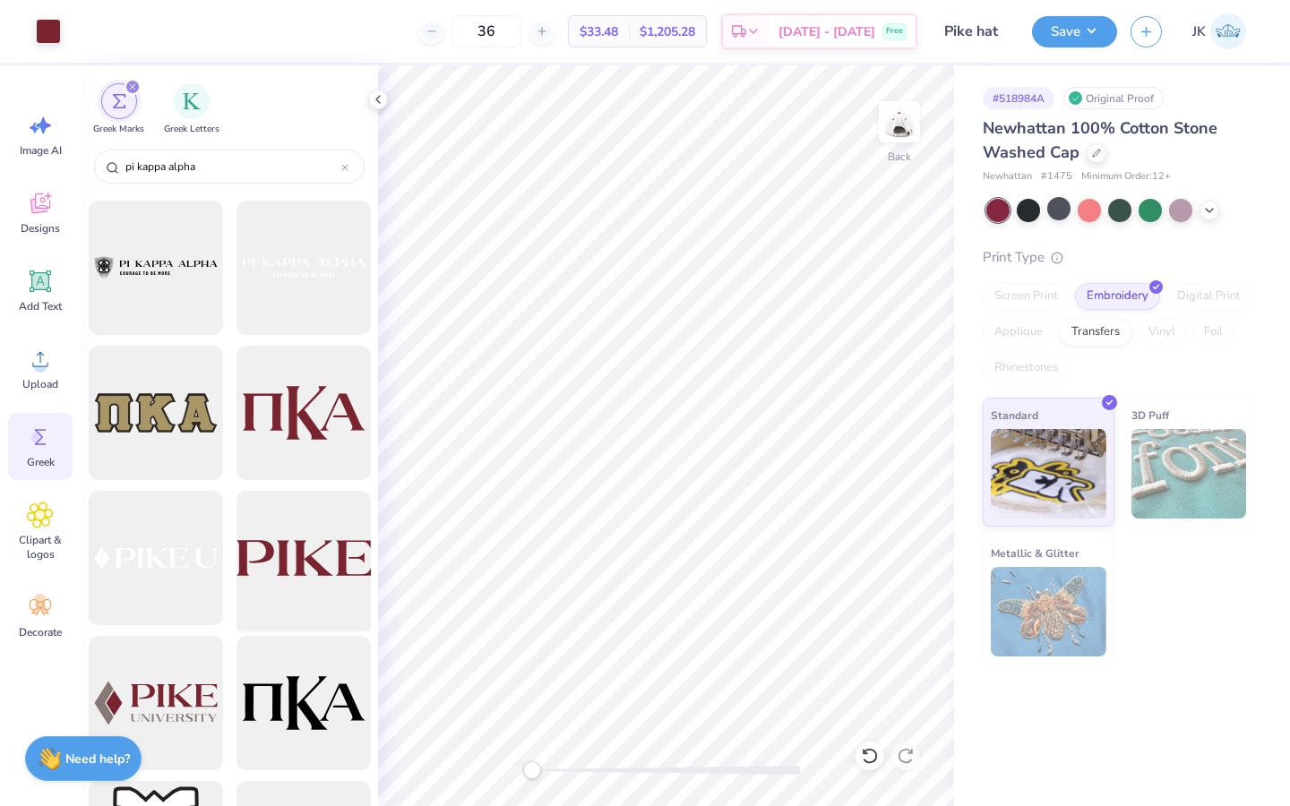
click at [321, 591] on div at bounding box center [303, 558] width 148 height 148
type input "2.17"
click at [376, 97] on icon at bounding box center [378, 99] width 14 height 14
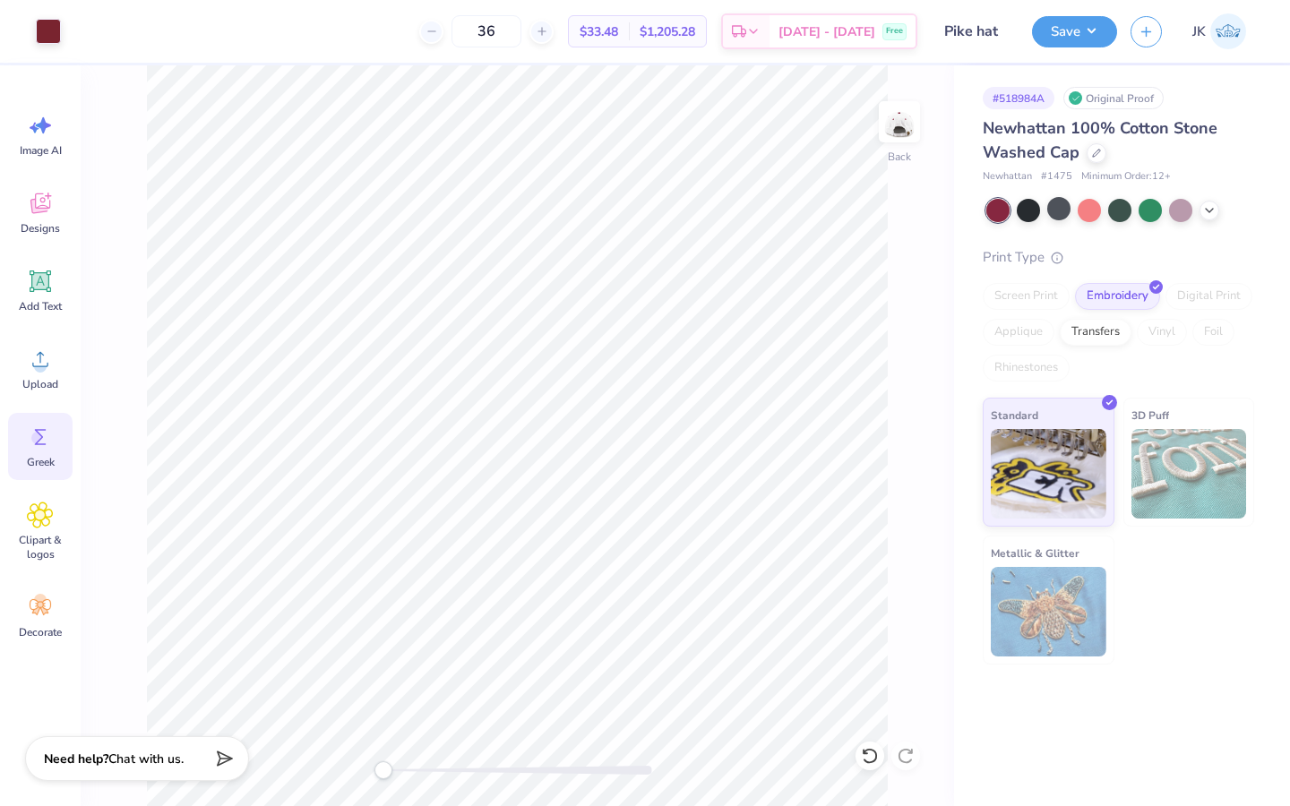
click at [1076, 49] on div "Save JK" at bounding box center [1161, 31] width 258 height 63
click at [1068, 28] on button "Save" at bounding box center [1074, 28] width 85 height 31
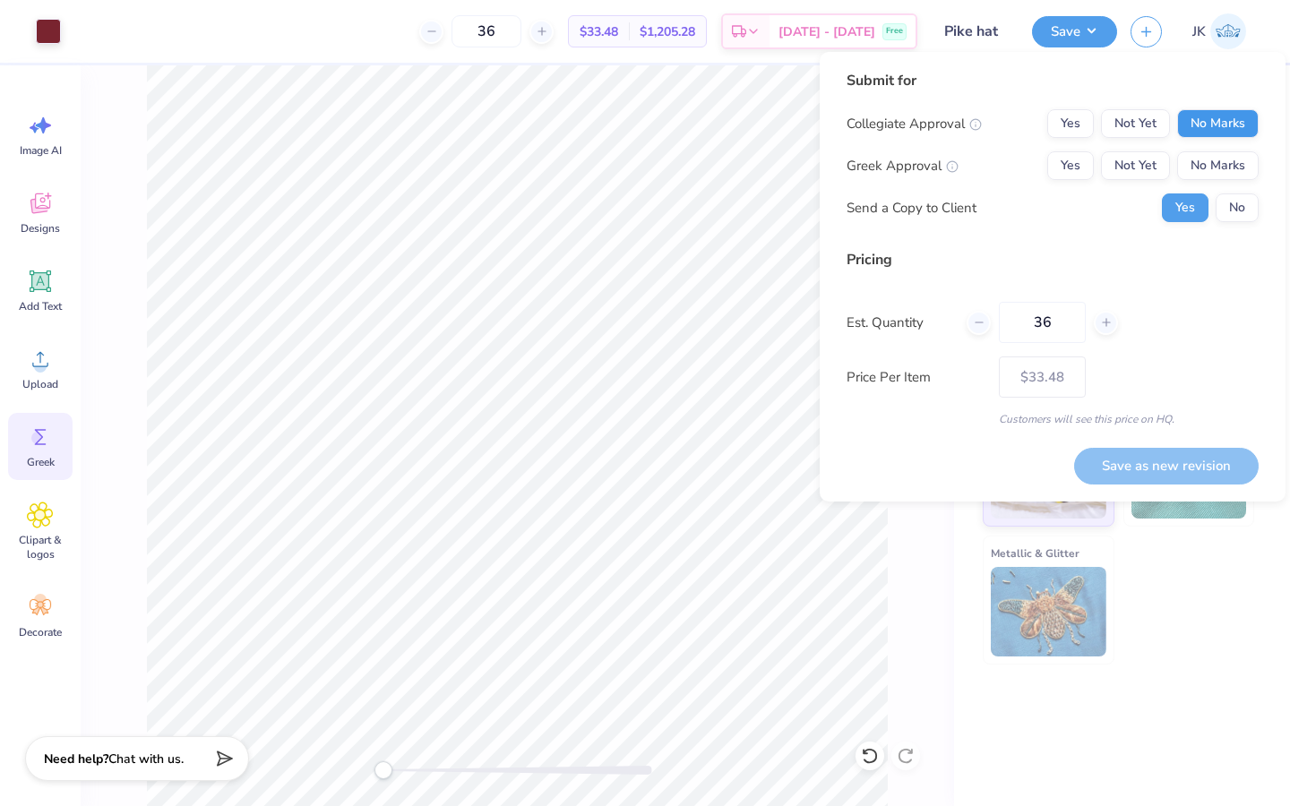
click at [1216, 130] on button "No Marks" at bounding box center [1217, 123] width 81 height 29
click at [1079, 165] on button "Yes" at bounding box center [1070, 165] width 47 height 29
click at [1230, 201] on button "No" at bounding box center [1236, 207] width 43 height 29
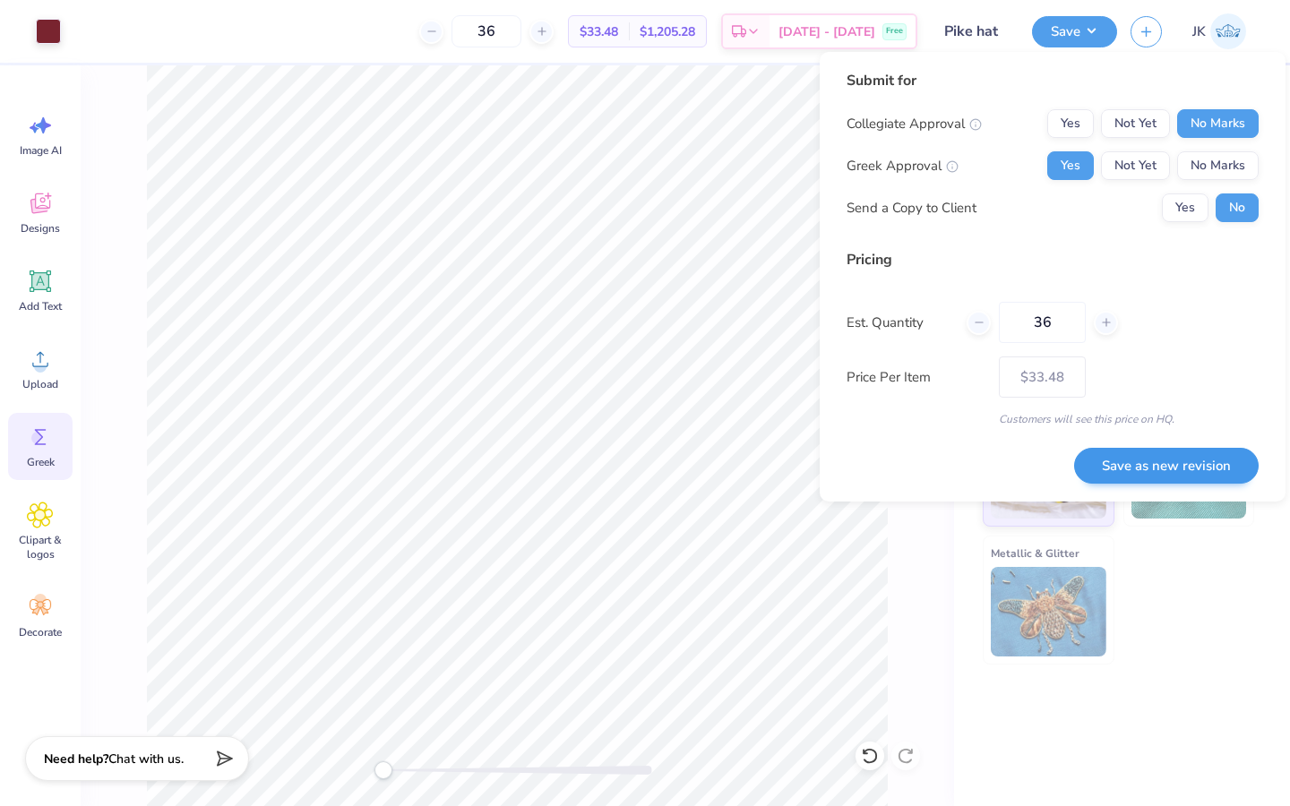
click at [1171, 466] on button "Save as new revision" at bounding box center [1166, 466] width 184 height 37
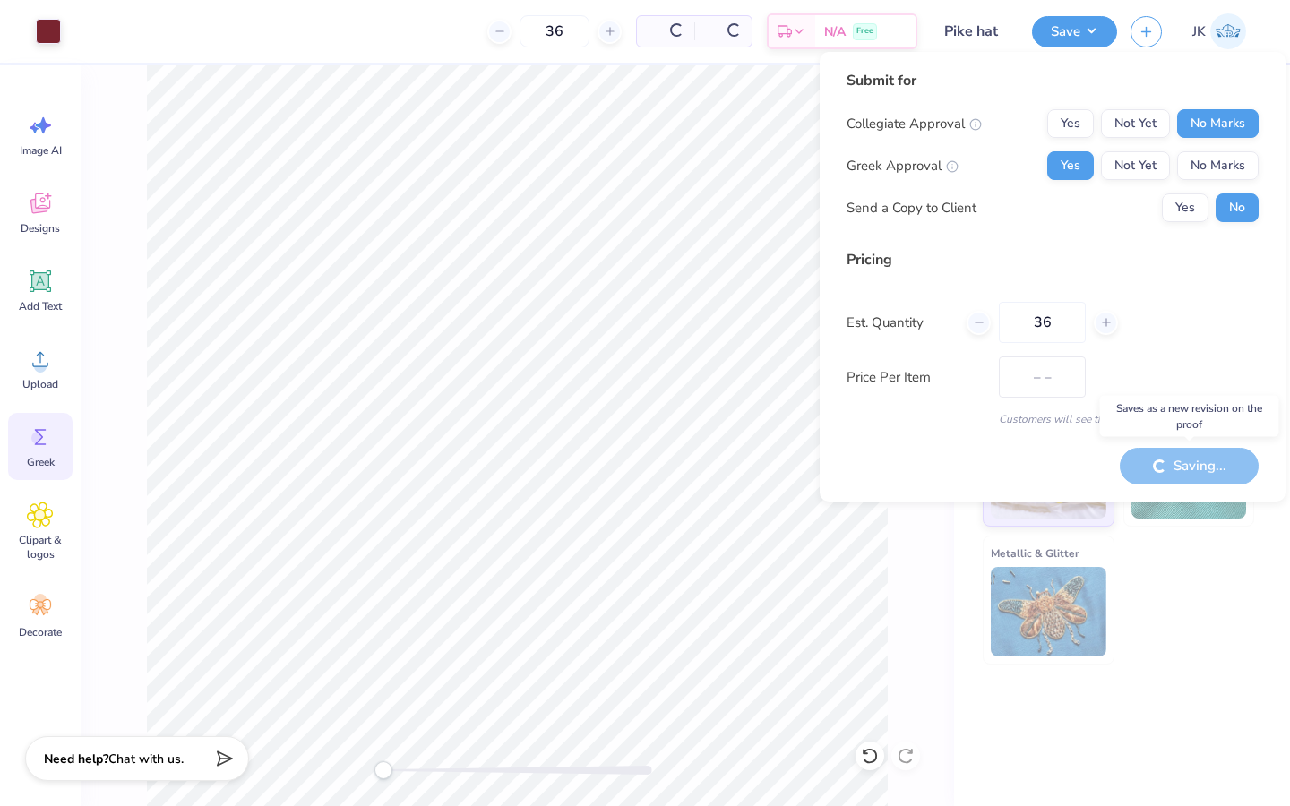
type input "$33.48"
